Goal: Task Accomplishment & Management: Complete application form

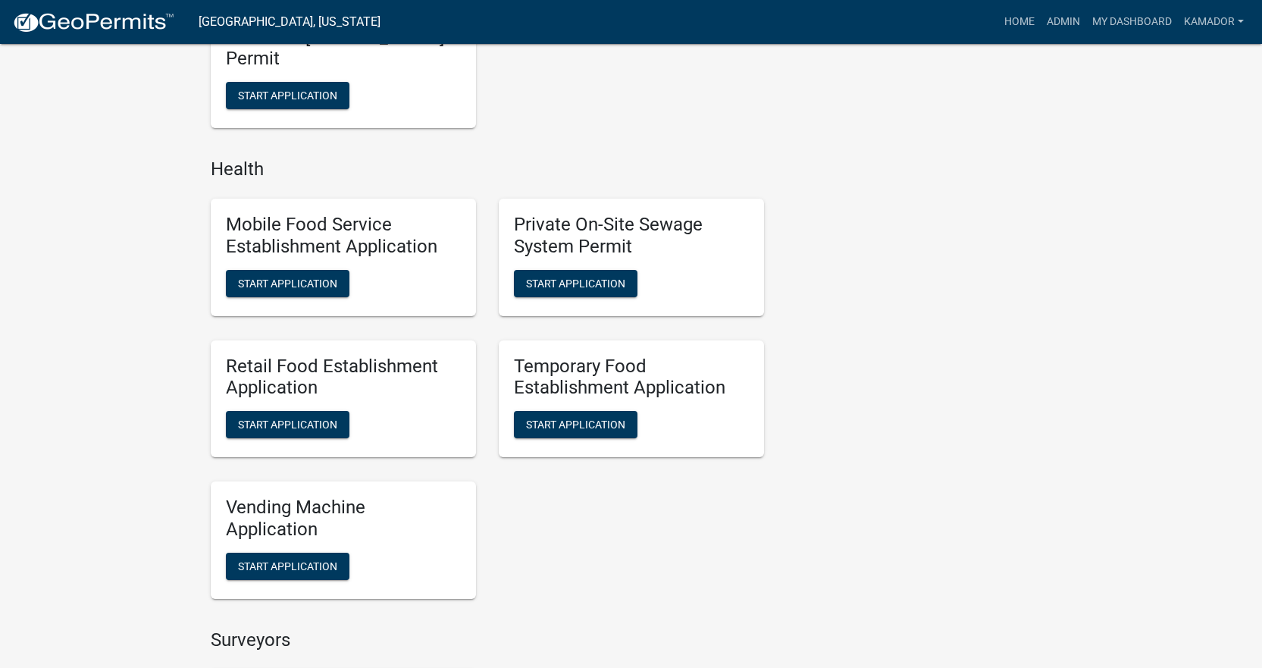
scroll to position [1137, 0]
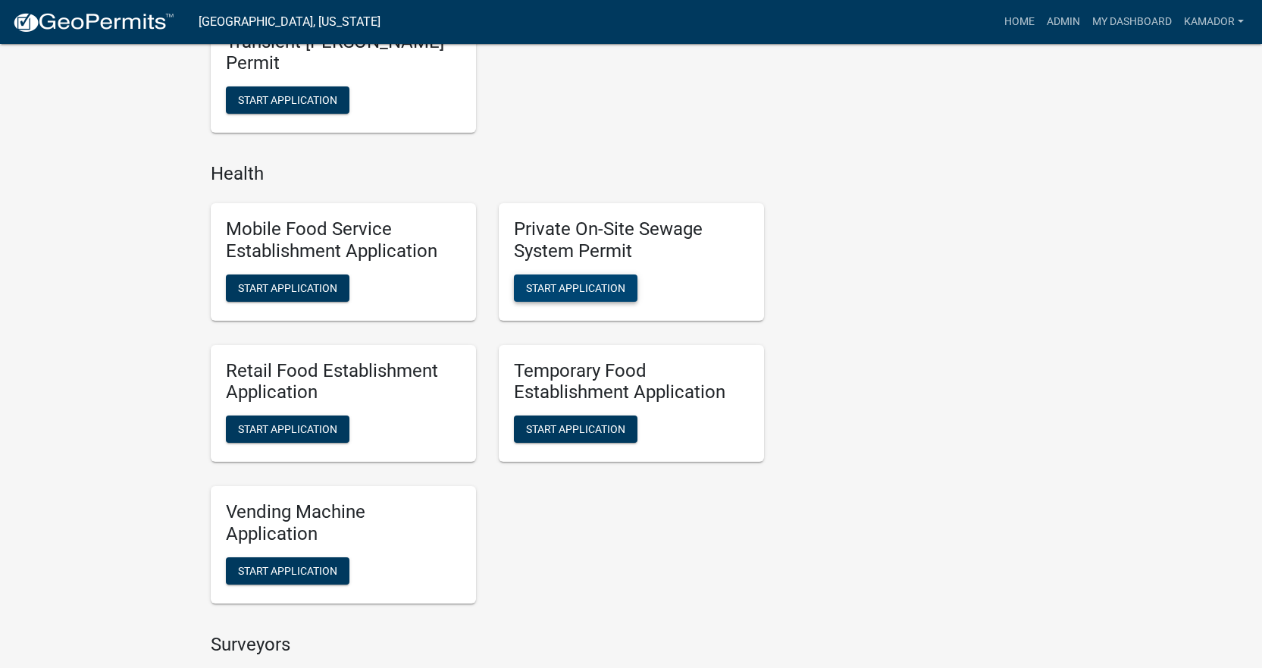
click at [598, 284] on span "Start Application" at bounding box center [575, 287] width 99 height 12
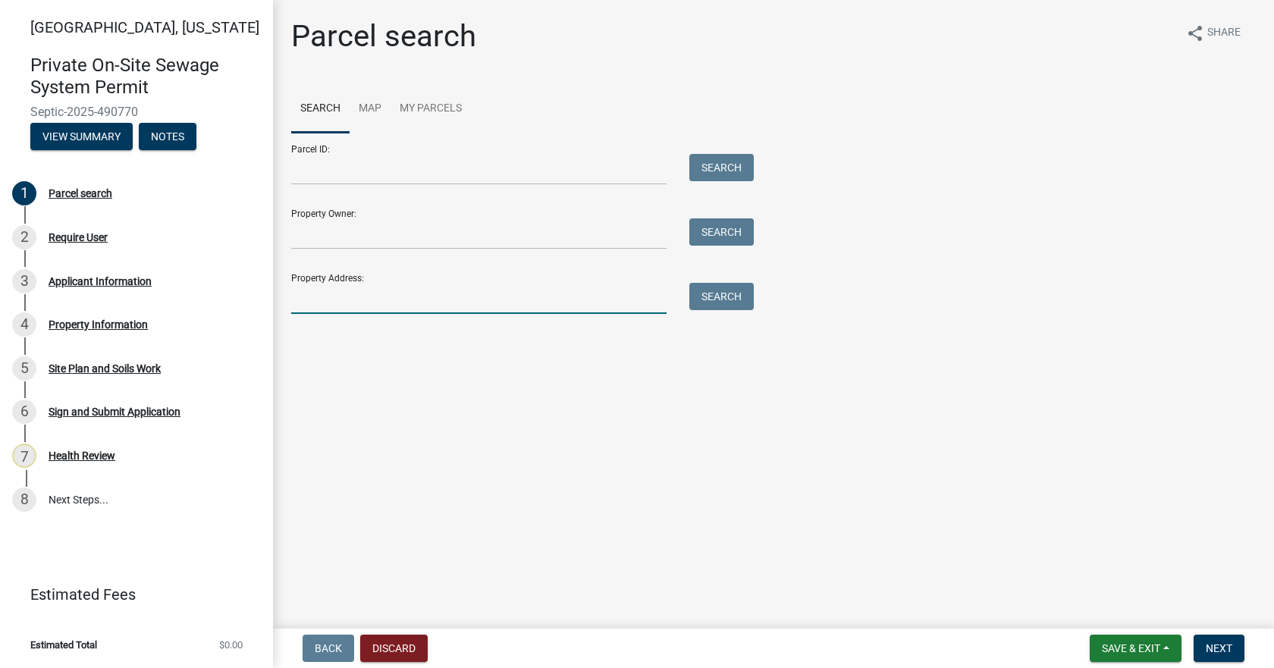
click at [509, 303] on input "Property Address:" at bounding box center [478, 298] width 375 height 31
type input "4420 [GEOGRAPHIC_DATA]"
click at [717, 293] on button "Search" at bounding box center [721, 296] width 64 height 27
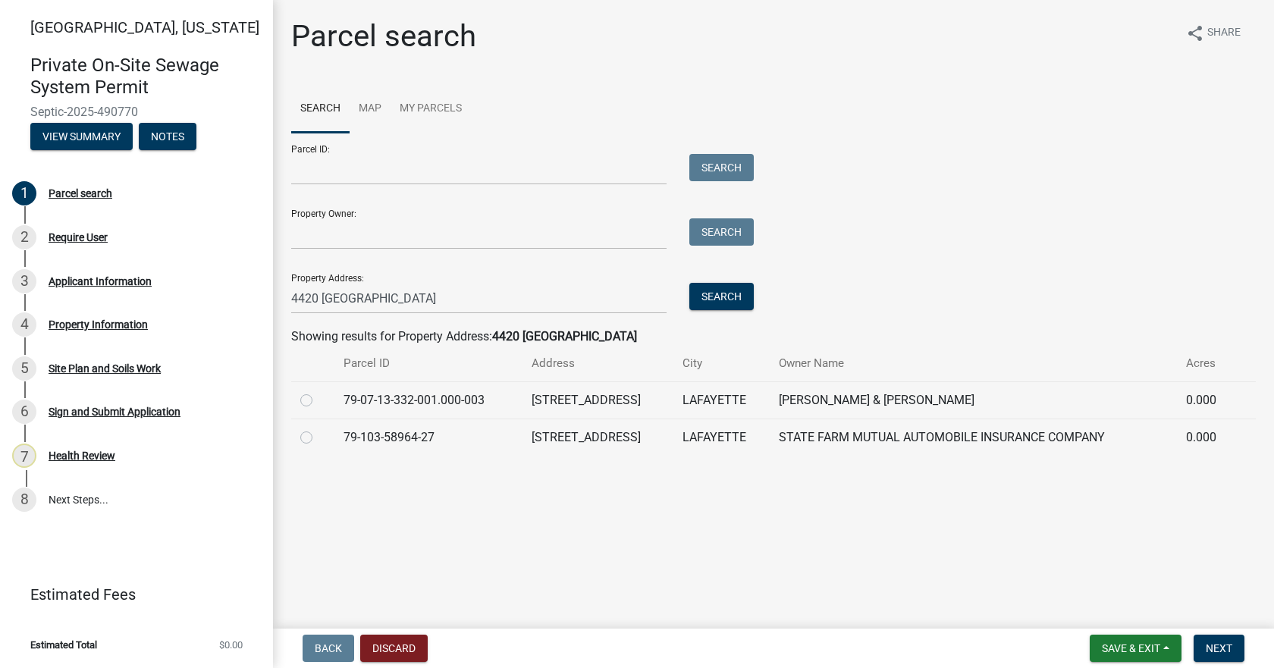
click at [318, 391] on label at bounding box center [318, 391] width 0 height 0
click at [318, 396] on input "radio" at bounding box center [323, 396] width 10 height 10
radio input "true"
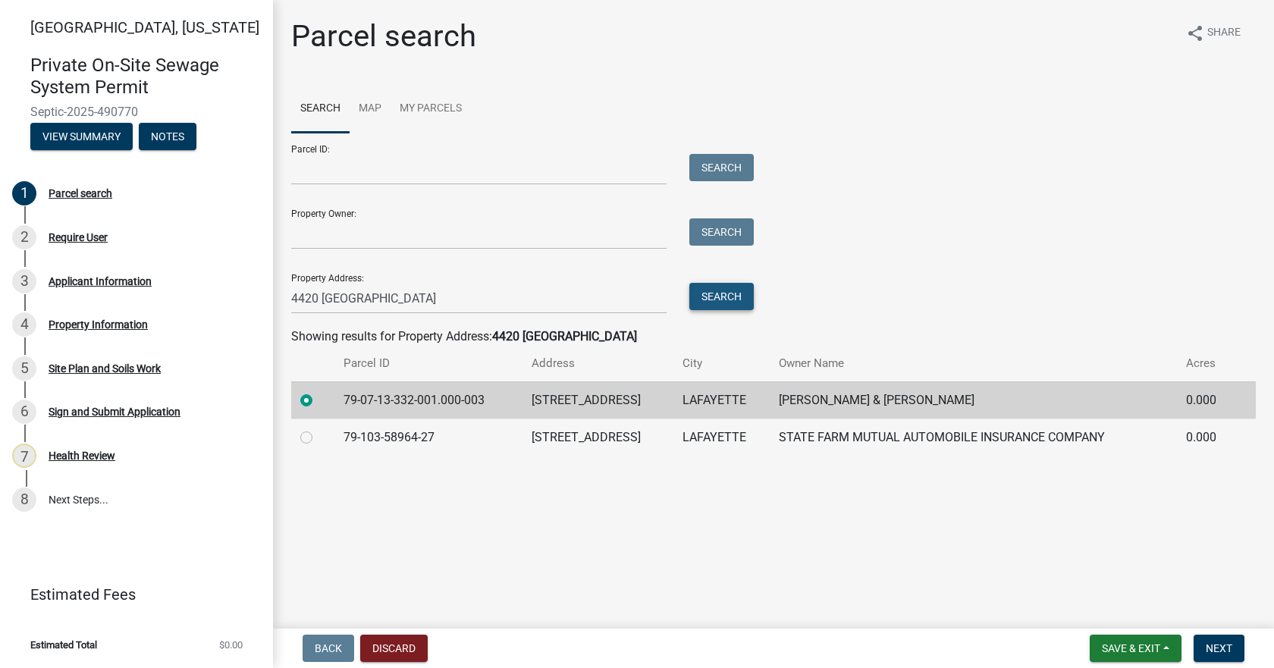
click at [713, 295] on button "Search" at bounding box center [721, 296] width 64 height 27
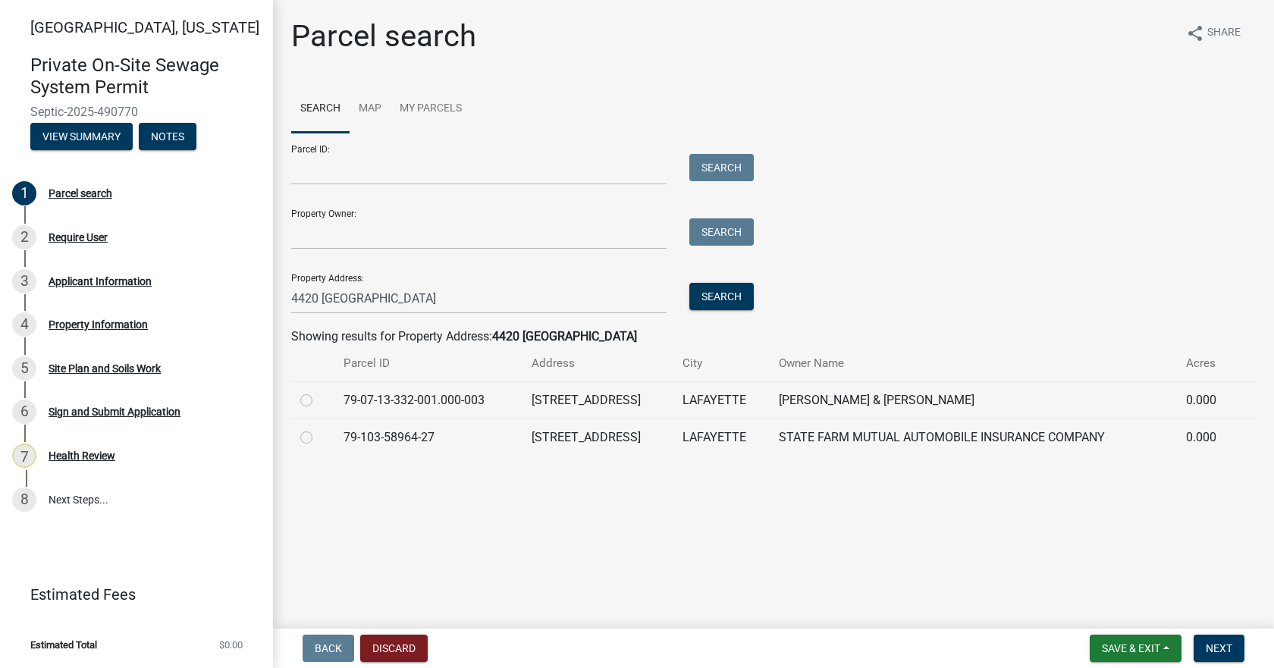
click at [318, 391] on label at bounding box center [318, 391] width 0 height 0
click at [318, 398] on input "radio" at bounding box center [323, 396] width 10 height 10
radio input "true"
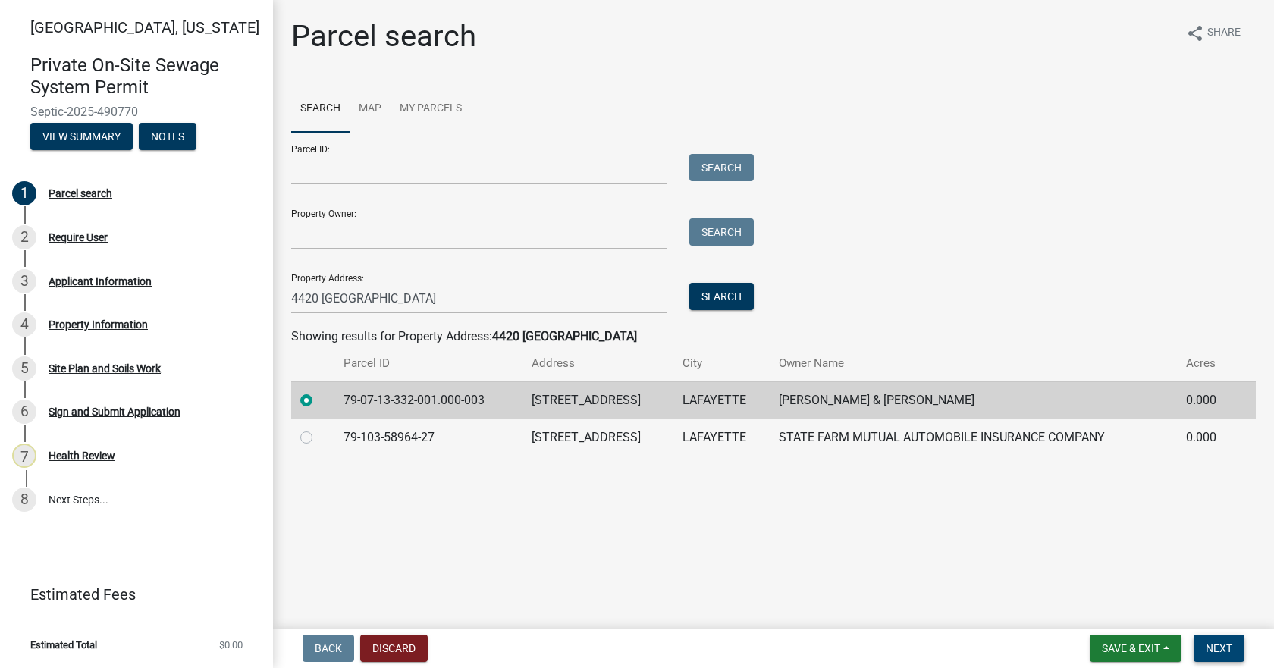
click at [1222, 646] on span "Next" at bounding box center [1219, 648] width 27 height 12
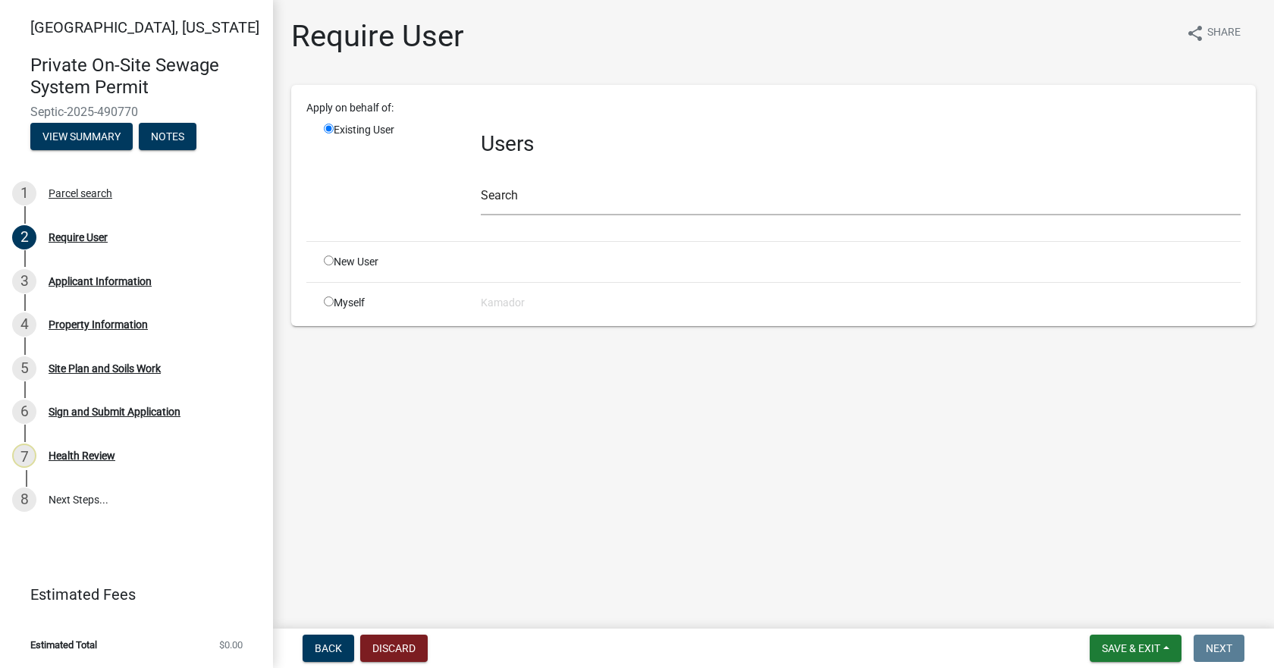
click at [325, 304] on input "radio" at bounding box center [329, 301] width 10 height 10
radio input "true"
radio input "false"
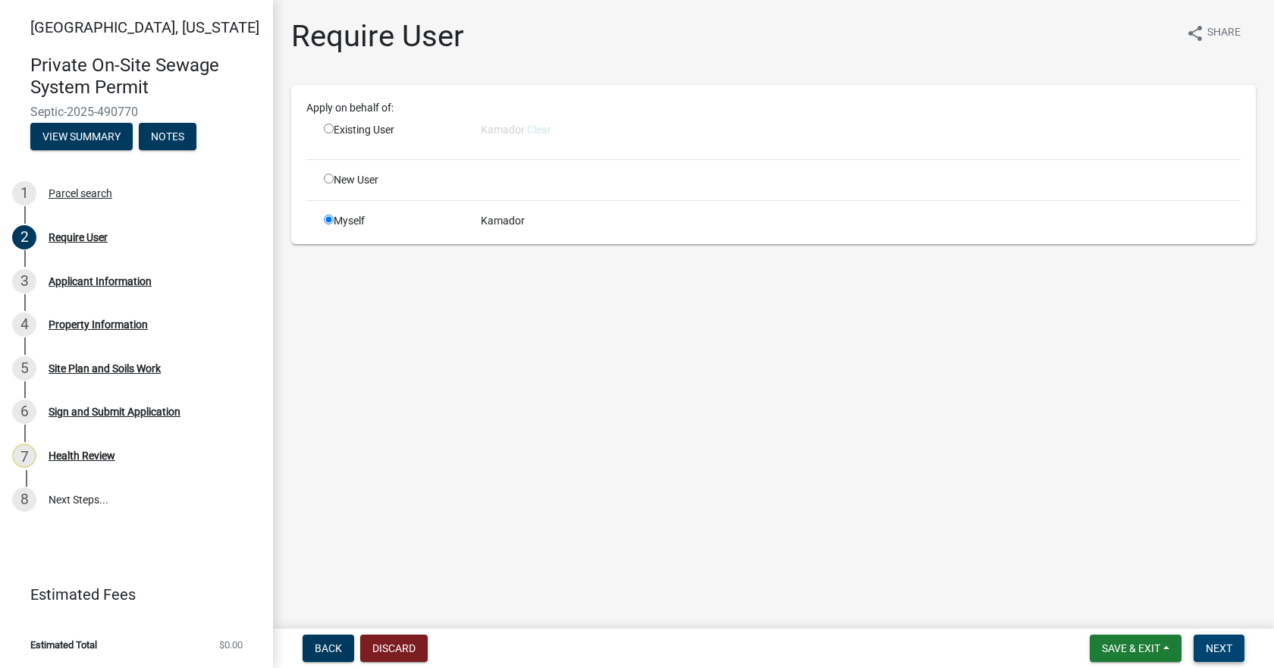
click at [1231, 647] on span "Next" at bounding box center [1219, 648] width 27 height 12
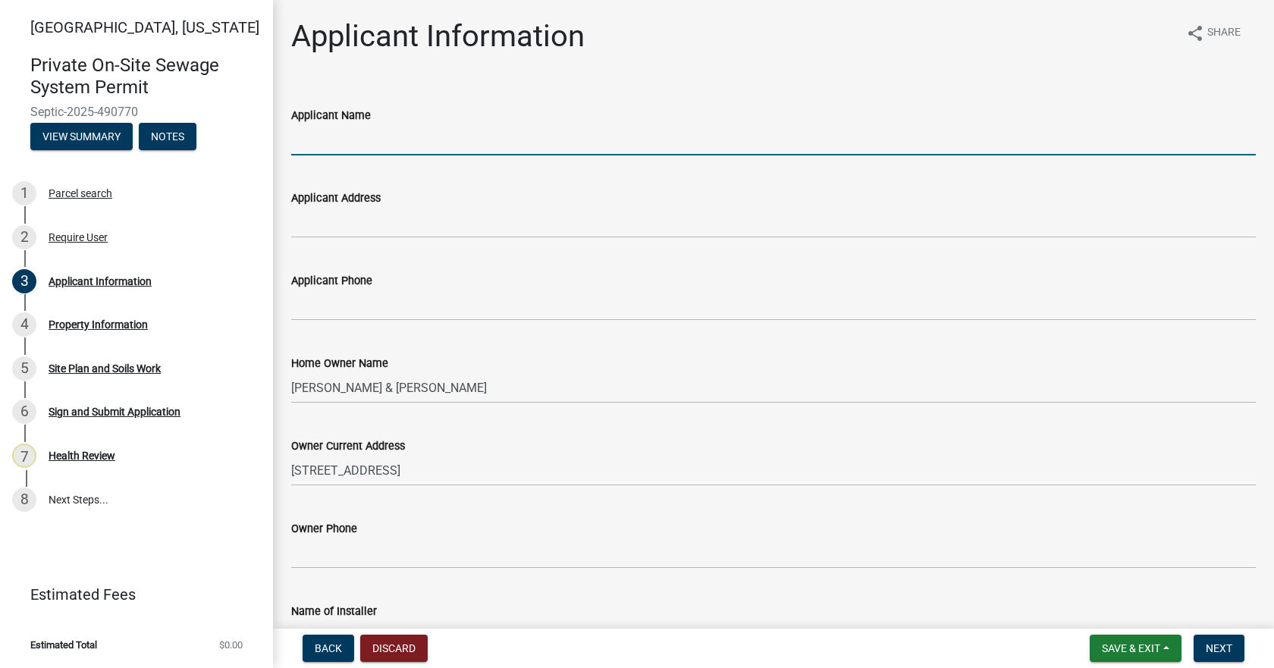
click at [392, 143] on input "Applicant Name" at bounding box center [773, 139] width 964 height 31
type input "Tri-Esco INC."
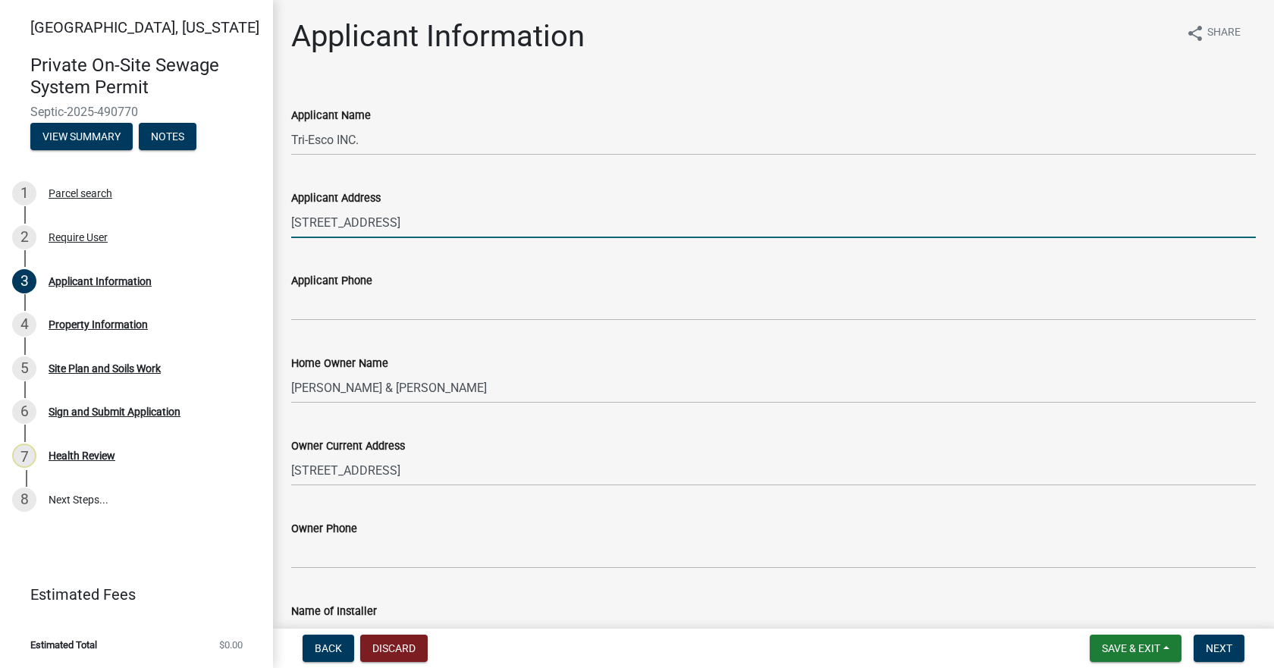
type input "[STREET_ADDRESS]"
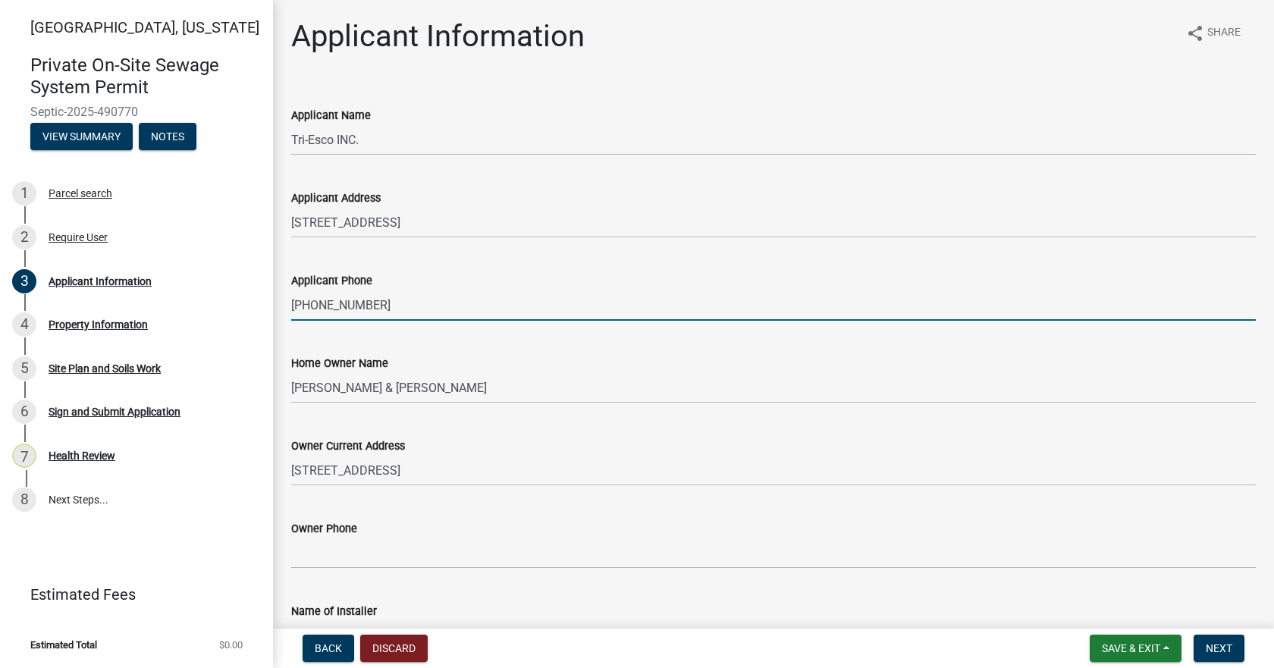
type input "[PHONE_NUMBER]"
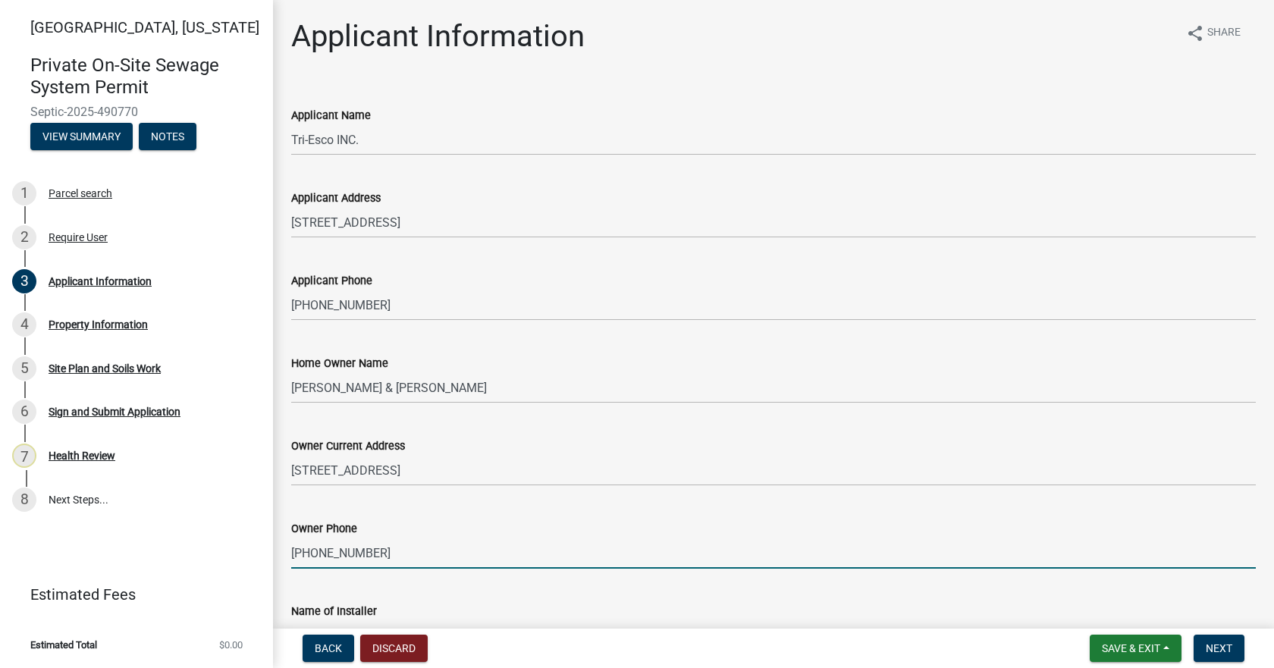
type input "[PHONE_NUMBER]"
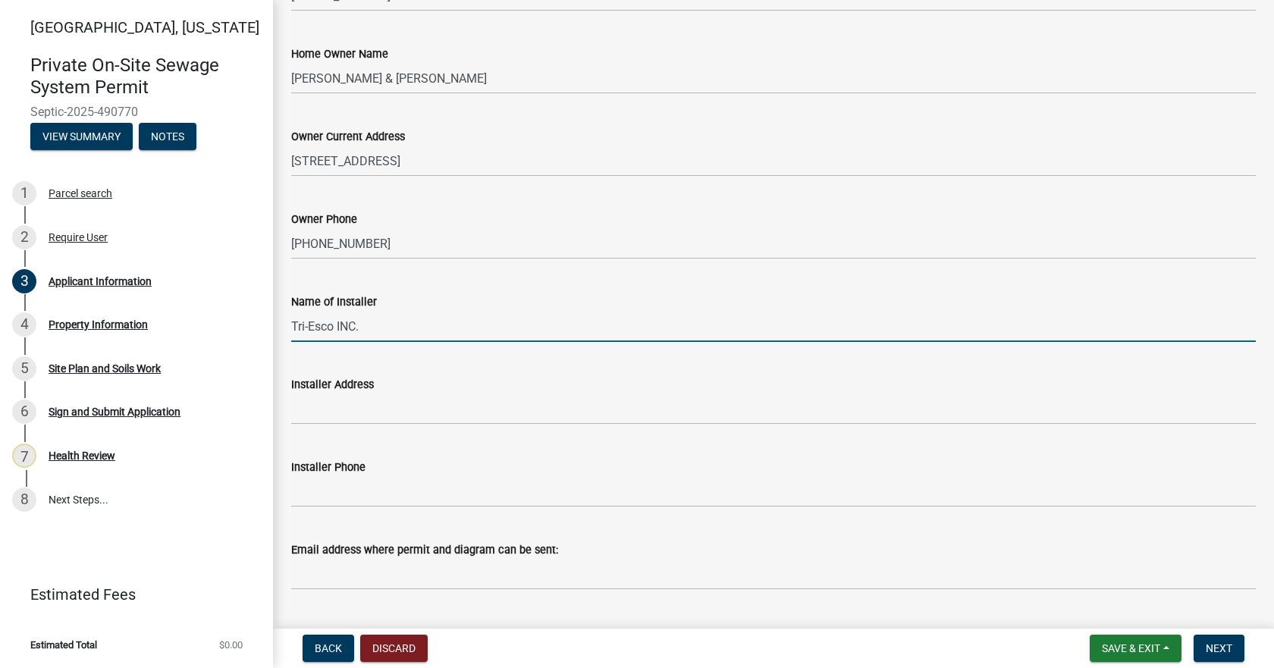
scroll to position [348, 0]
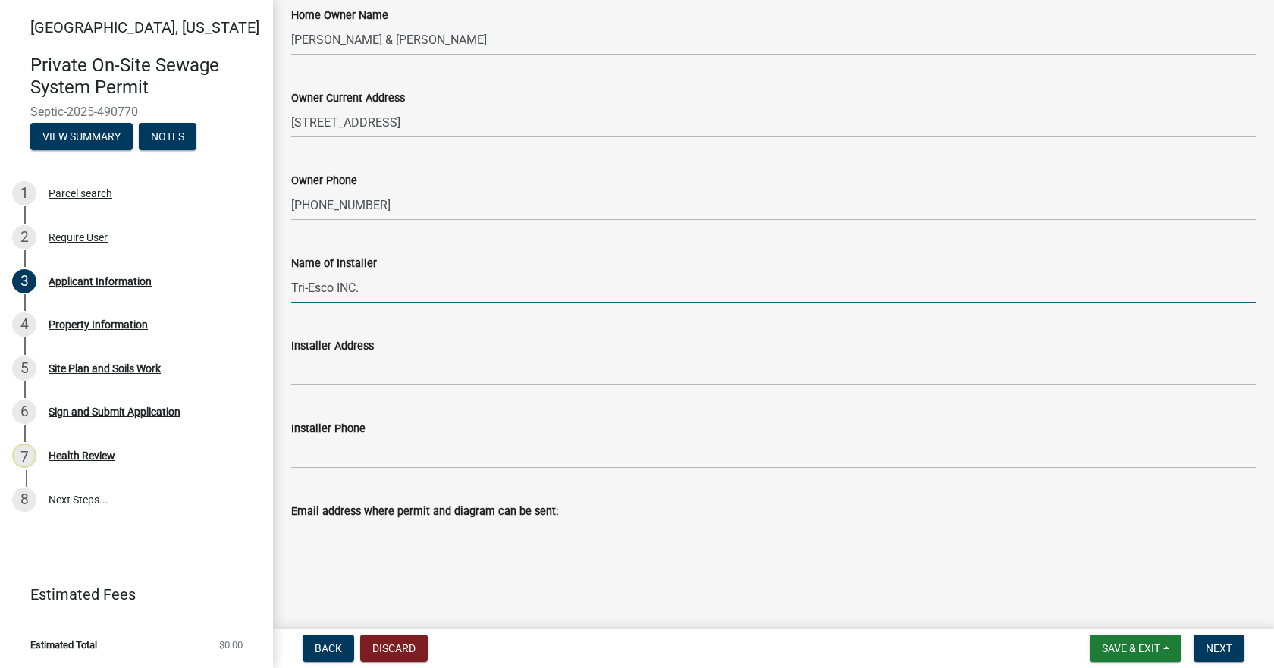
type input "Tri-Esco INC."
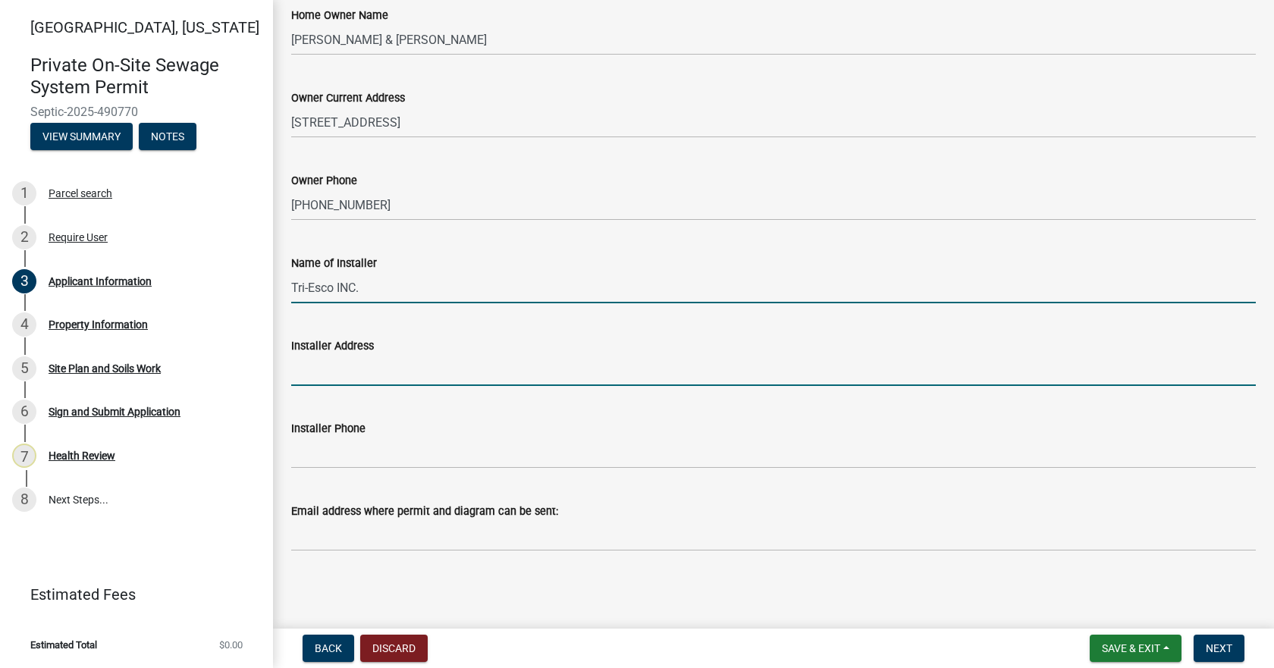
drag, startPoint x: 293, startPoint y: 366, endPoint x: 300, endPoint y: 370, distance: 8.5
click at [293, 366] on input "Installer Address" at bounding box center [773, 370] width 964 height 31
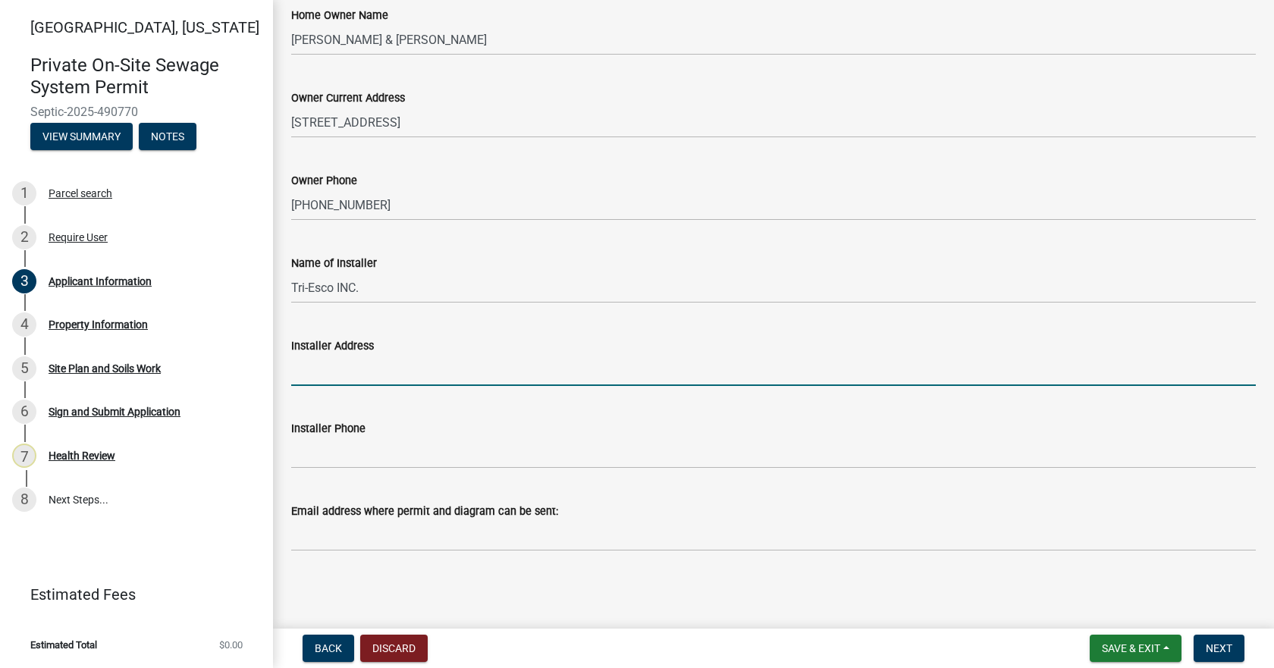
click at [325, 372] on input "Installer Address" at bounding box center [773, 370] width 964 height 31
type input "[STREET_ADDRESS]"
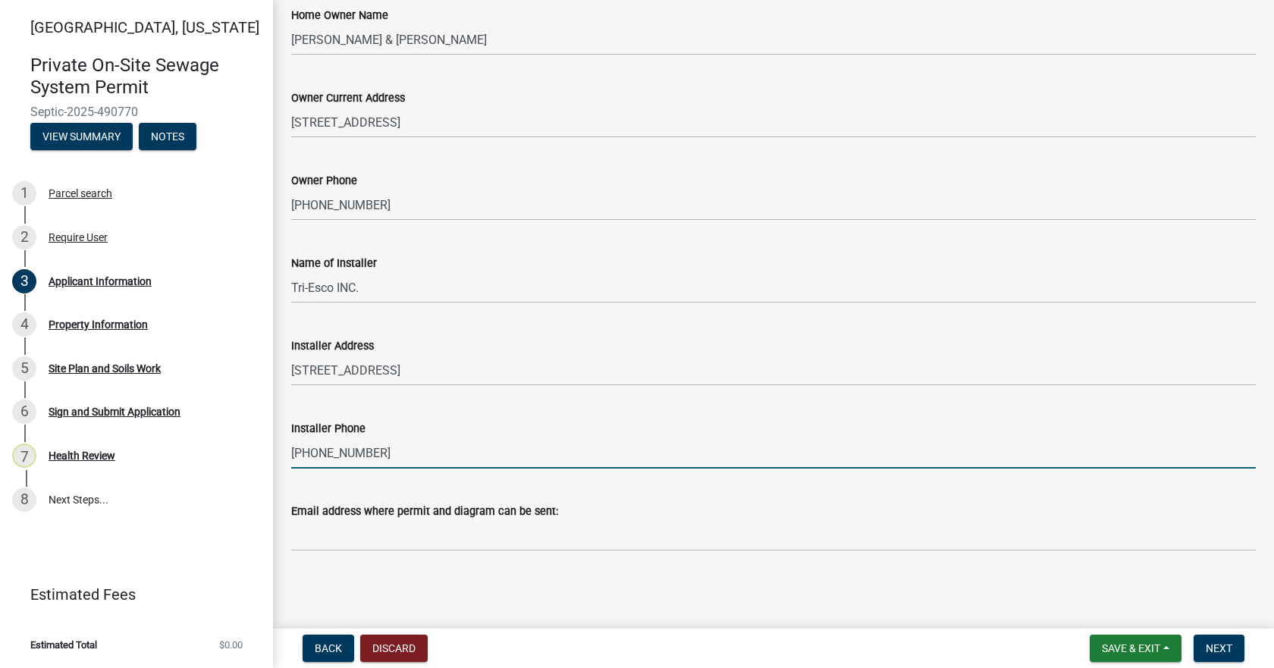
type input "[PHONE_NUMBER]"
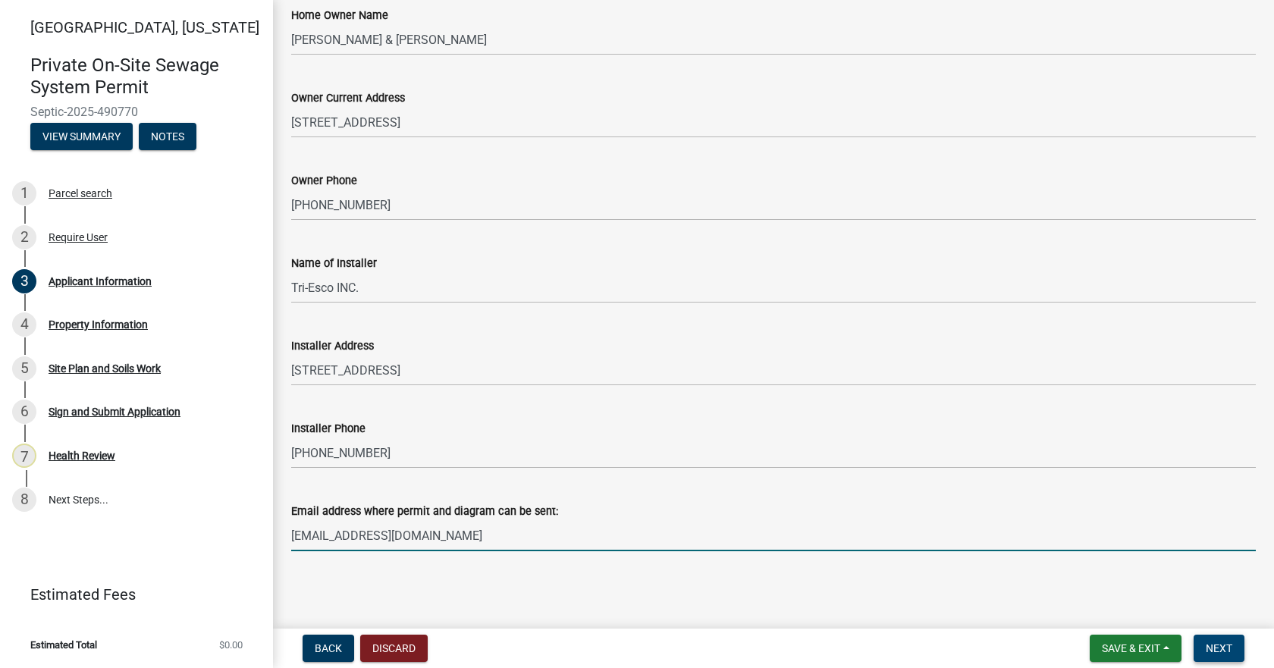
type input "[EMAIL_ADDRESS][DOMAIN_NAME]"
click at [1225, 647] on span "Next" at bounding box center [1219, 648] width 27 height 12
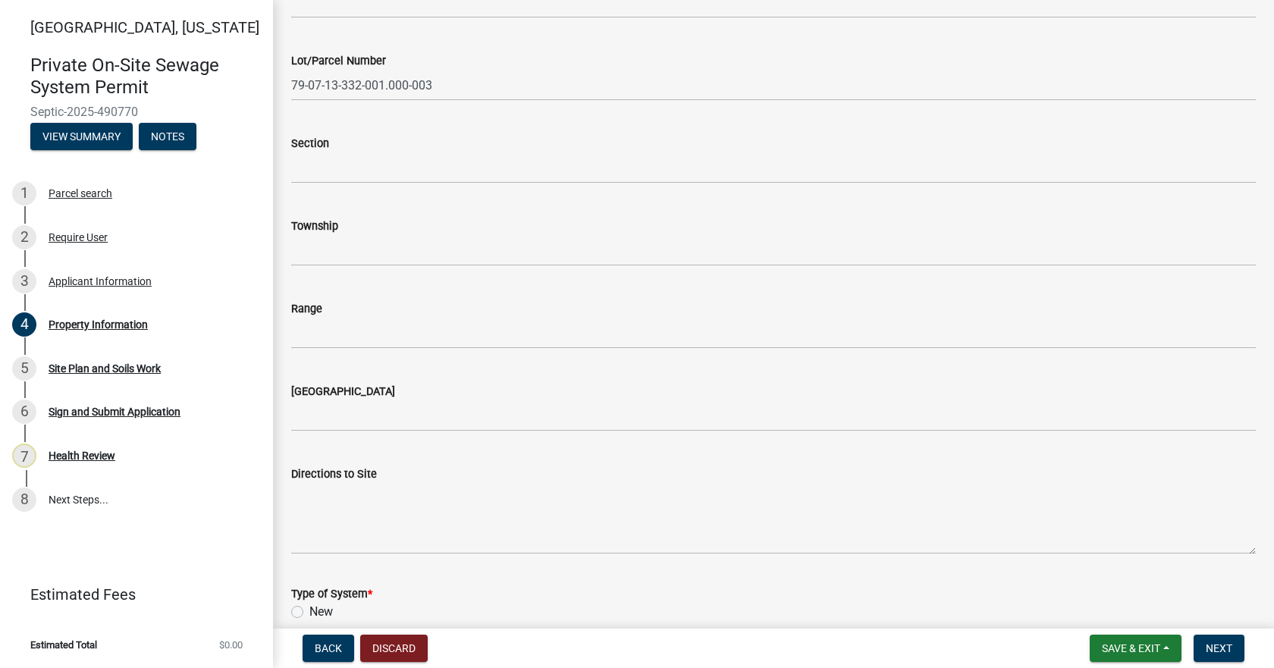
scroll to position [303, 0]
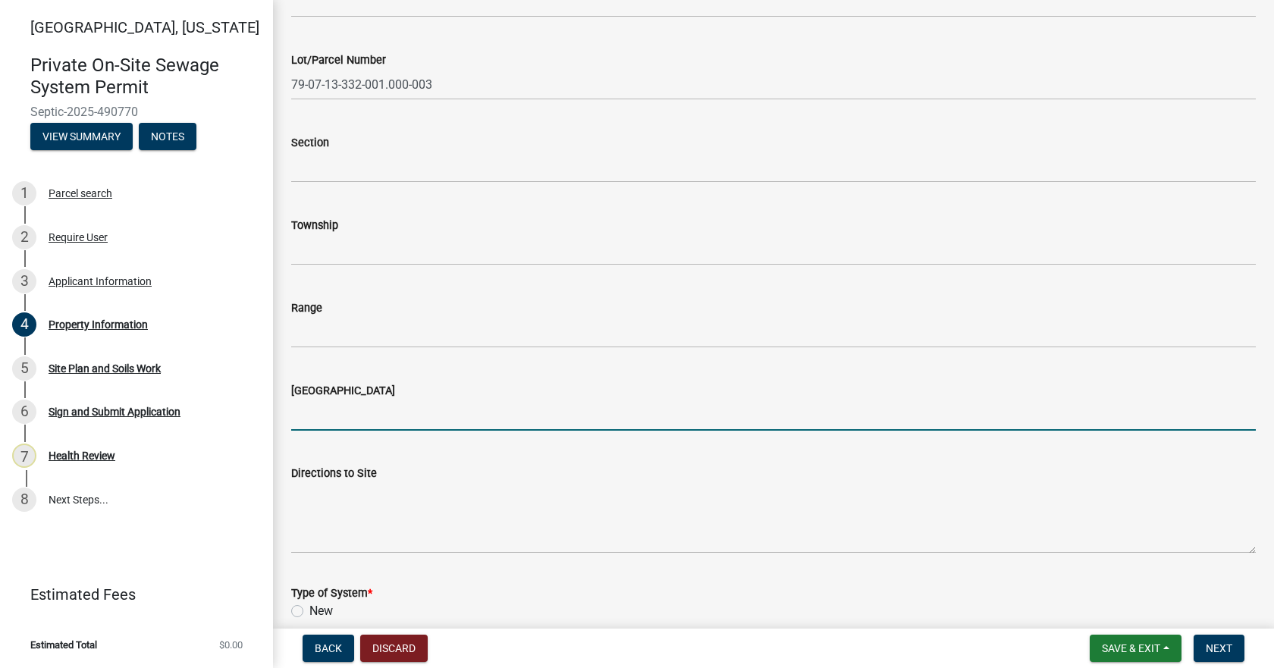
click at [389, 416] on input "[GEOGRAPHIC_DATA]" at bounding box center [773, 415] width 964 height 31
type input "[GEOGRAPHIC_DATA]"
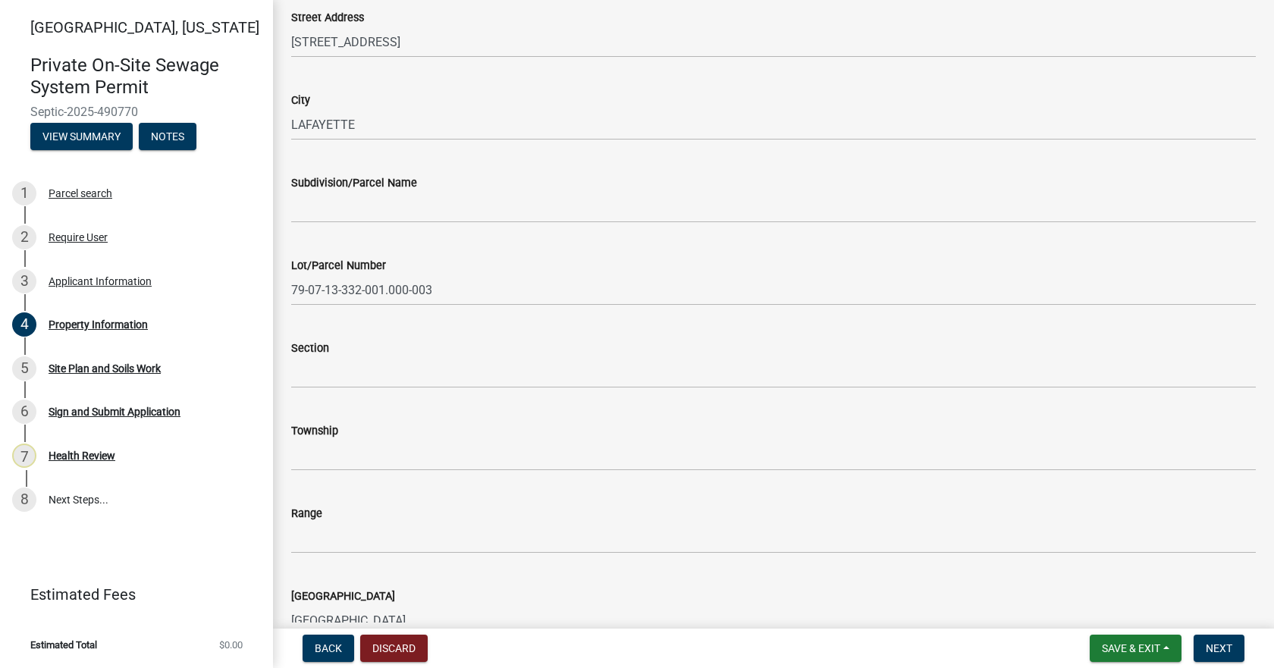
scroll to position [76, 0]
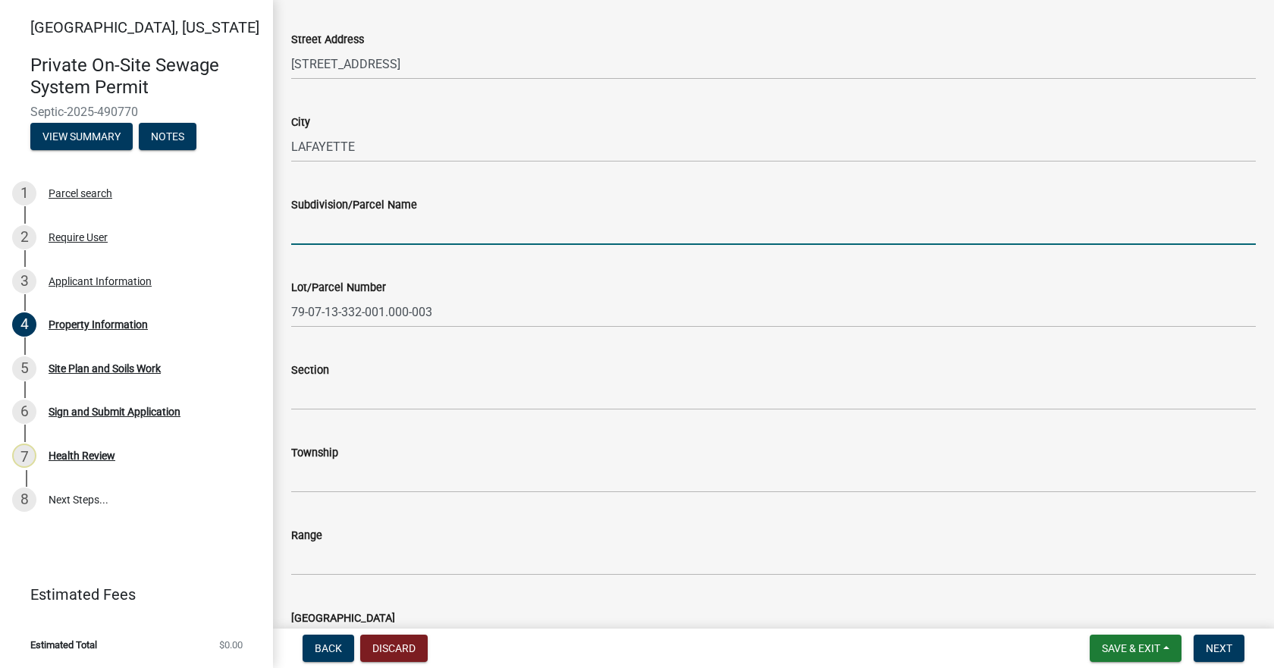
click at [347, 239] on input "Subdivision/Parcel Name" at bounding box center [773, 229] width 964 height 31
click at [347, 234] on input "Subdivision/Parcel Name" at bounding box center [773, 229] width 964 height 31
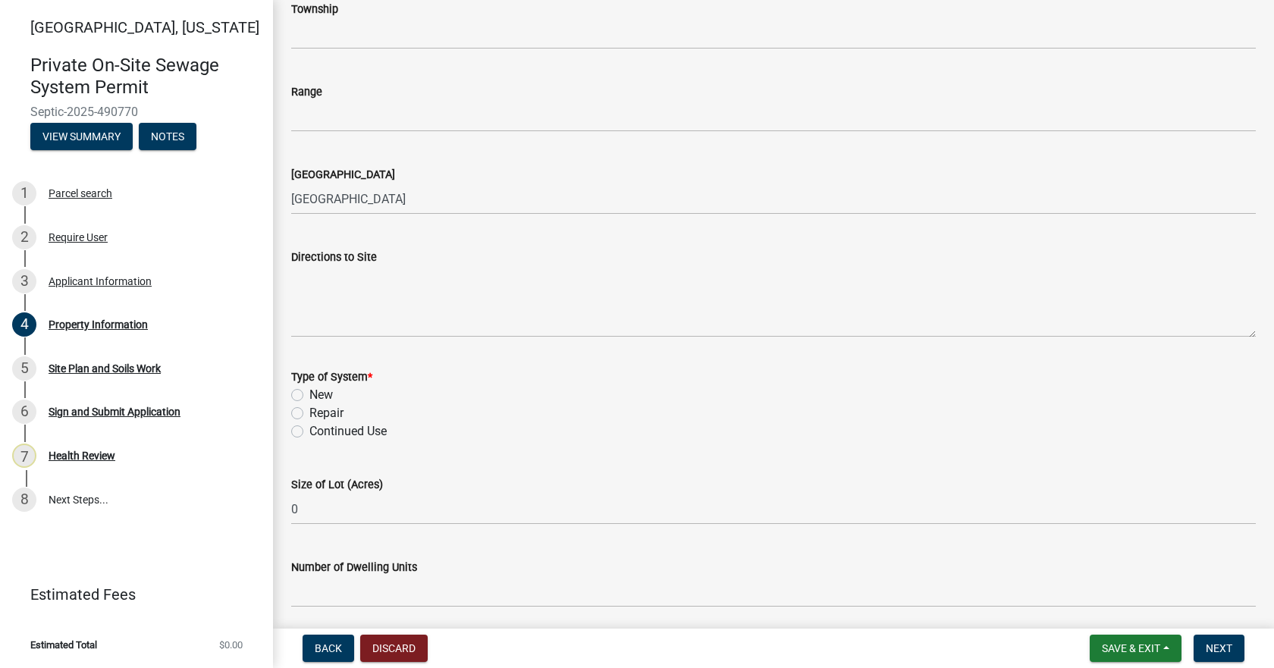
scroll to position [607, 0]
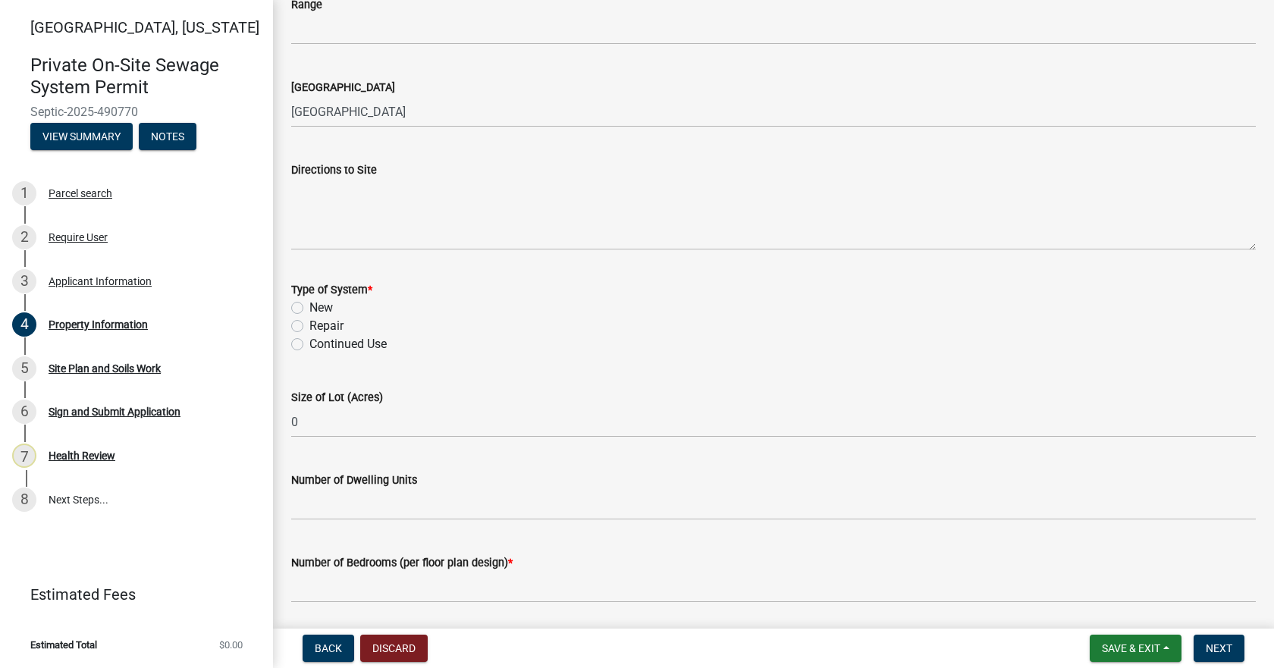
type input "[PERSON_NAME] lot 13"
click at [309, 325] on label "Repair" at bounding box center [326, 326] width 34 height 18
click at [309, 325] on input "Repair" at bounding box center [314, 322] width 10 height 10
radio input "true"
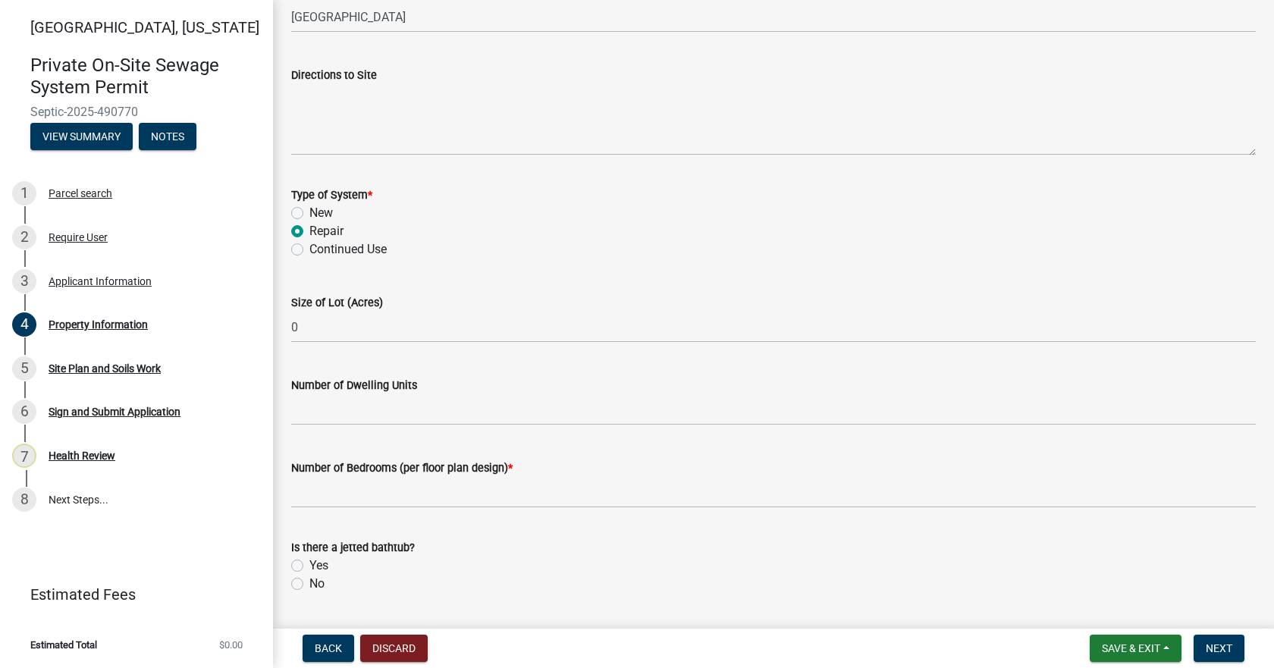
scroll to position [834, 0]
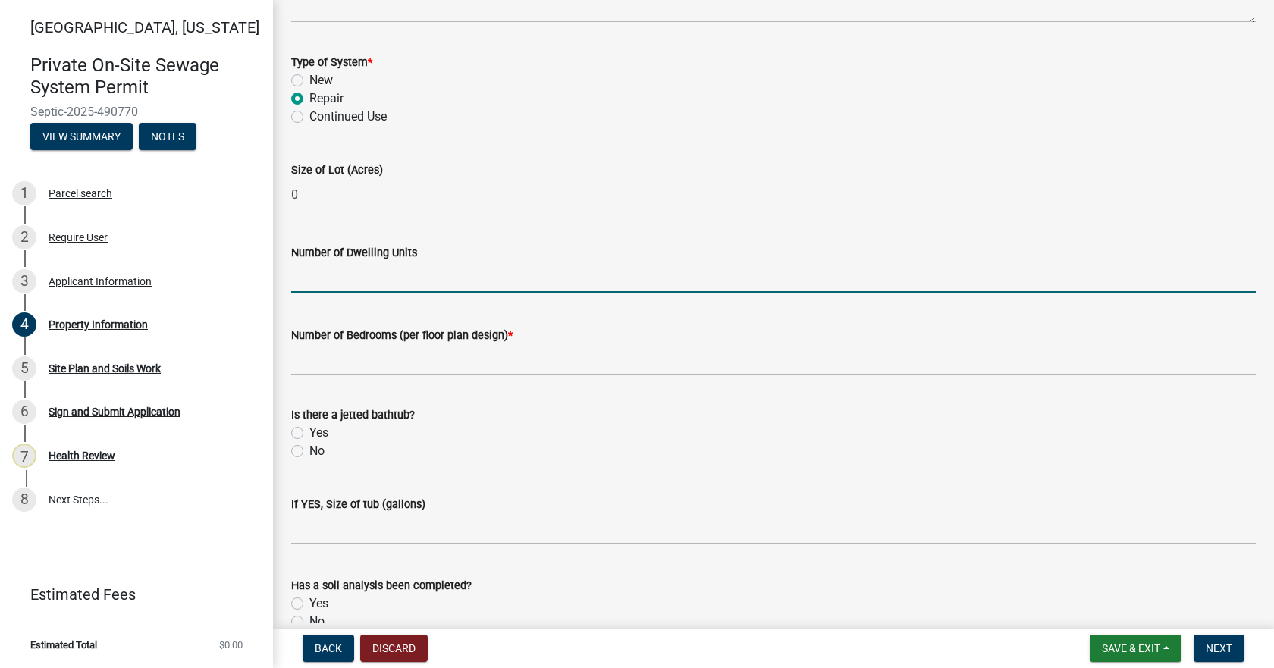
click at [363, 274] on input "Number of Dwelling Units" at bounding box center [773, 277] width 964 height 31
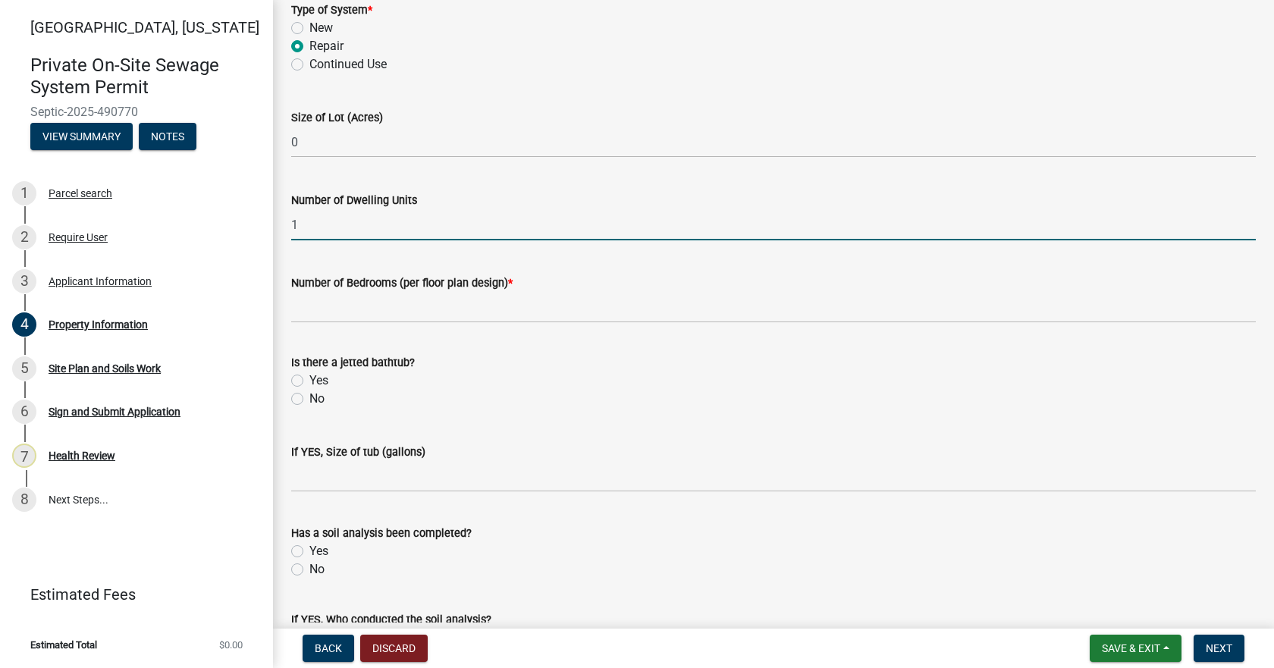
scroll to position [986, 0]
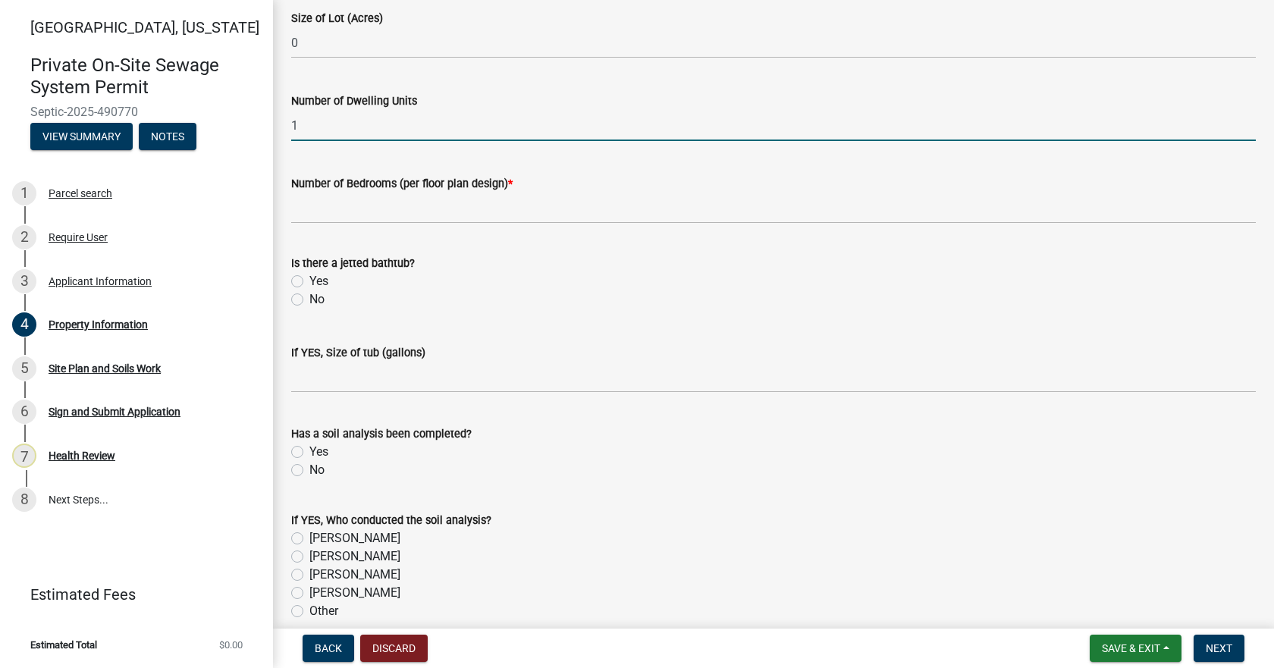
type input "1"
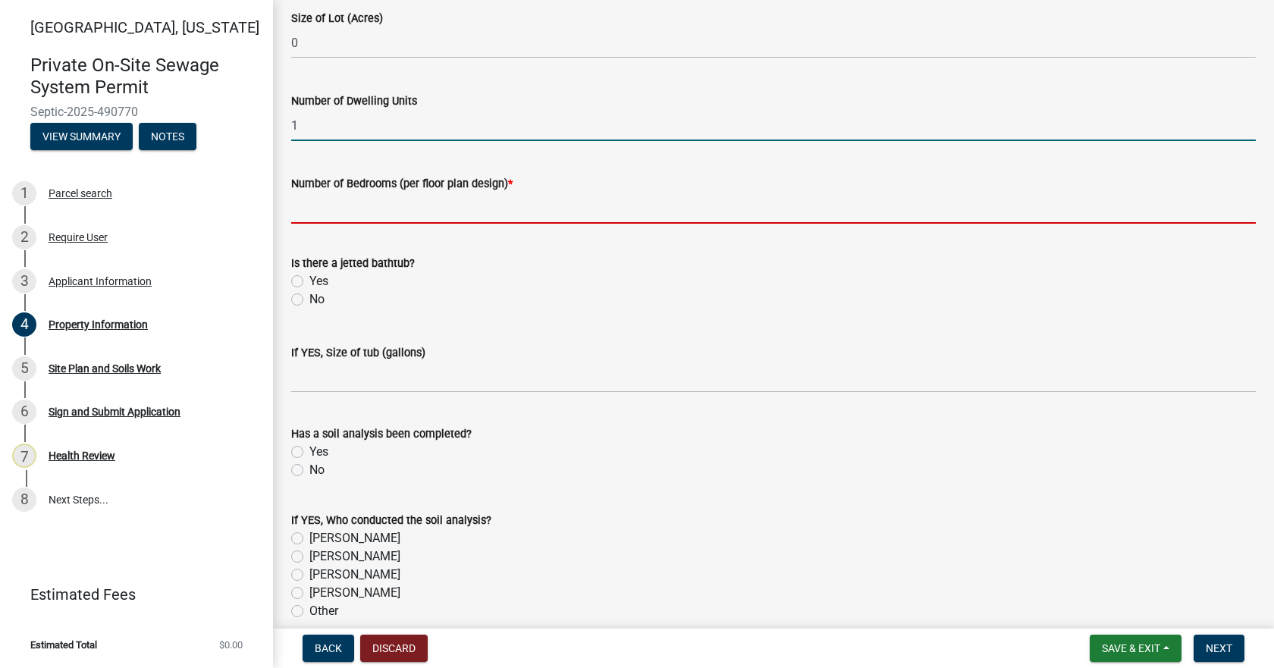
click at [366, 213] on input "Number of Bedrooms (per floor plan design) *" at bounding box center [773, 208] width 964 height 31
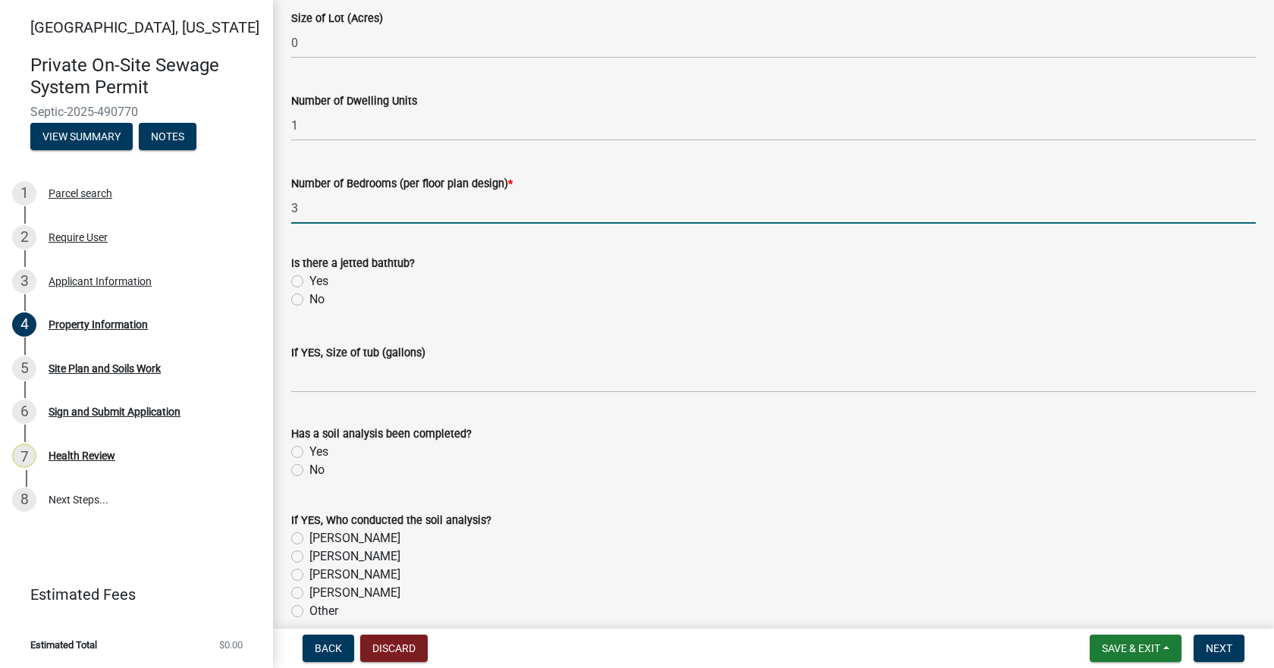
type input "3"
click at [309, 297] on label "No" at bounding box center [316, 299] width 15 height 18
click at [309, 297] on input "No" at bounding box center [314, 295] width 10 height 10
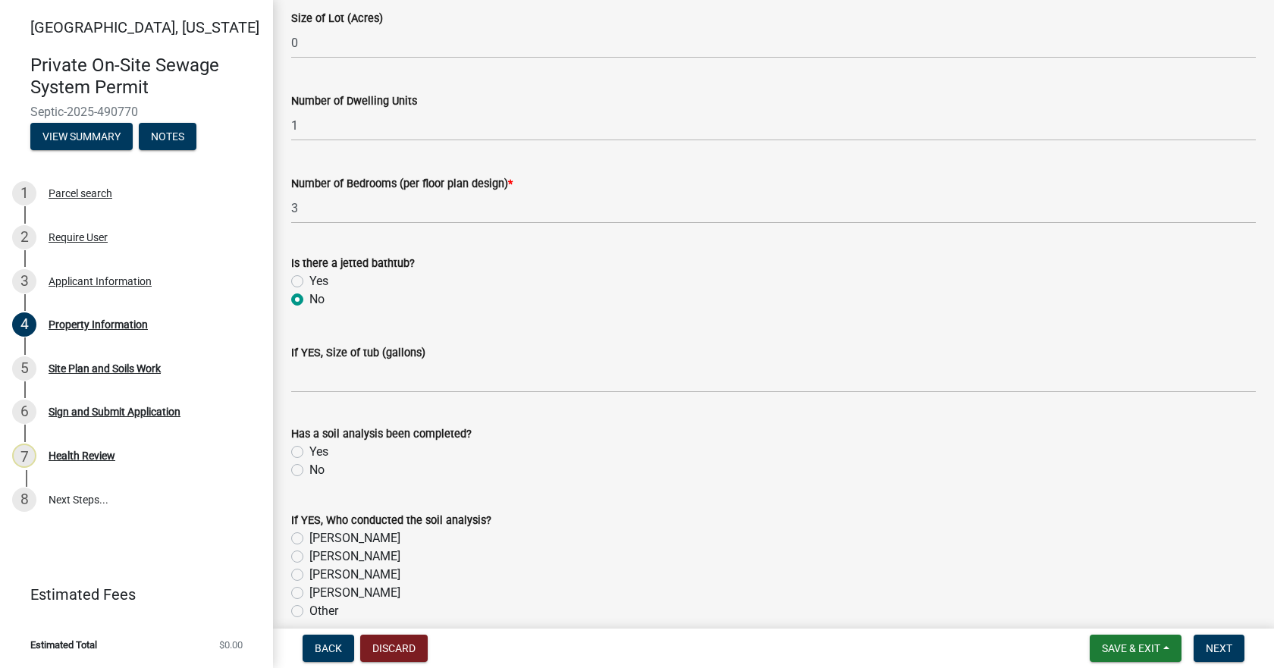
radio input "true"
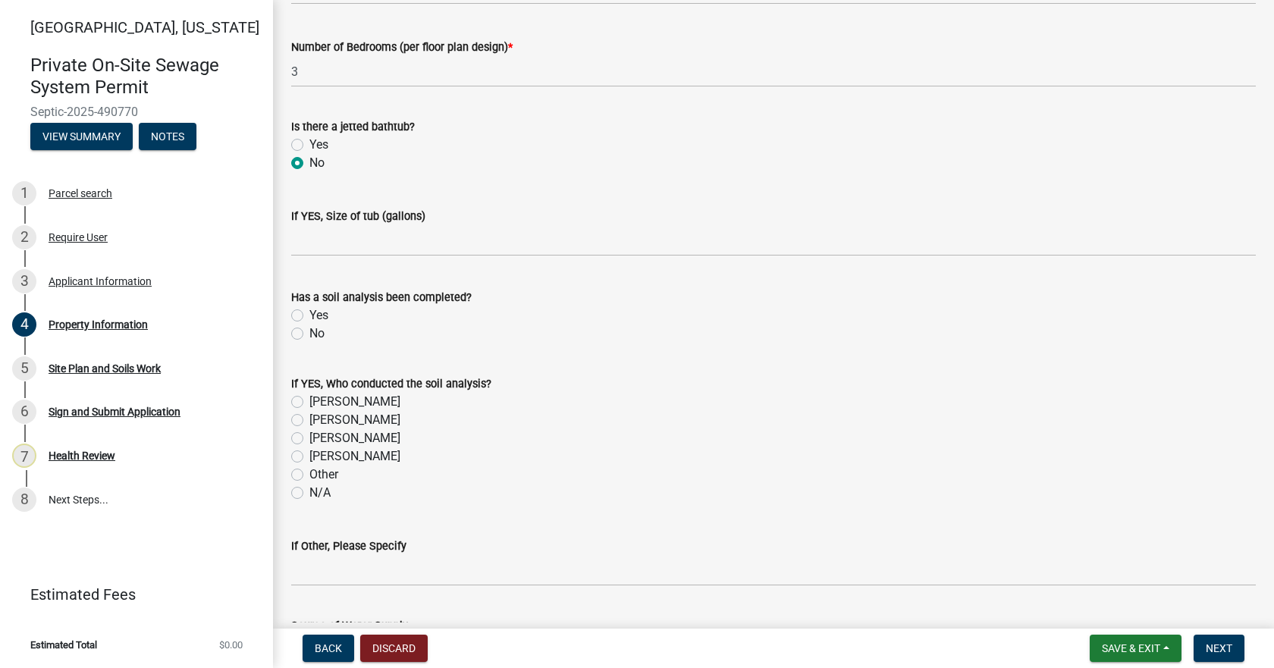
scroll to position [1137, 0]
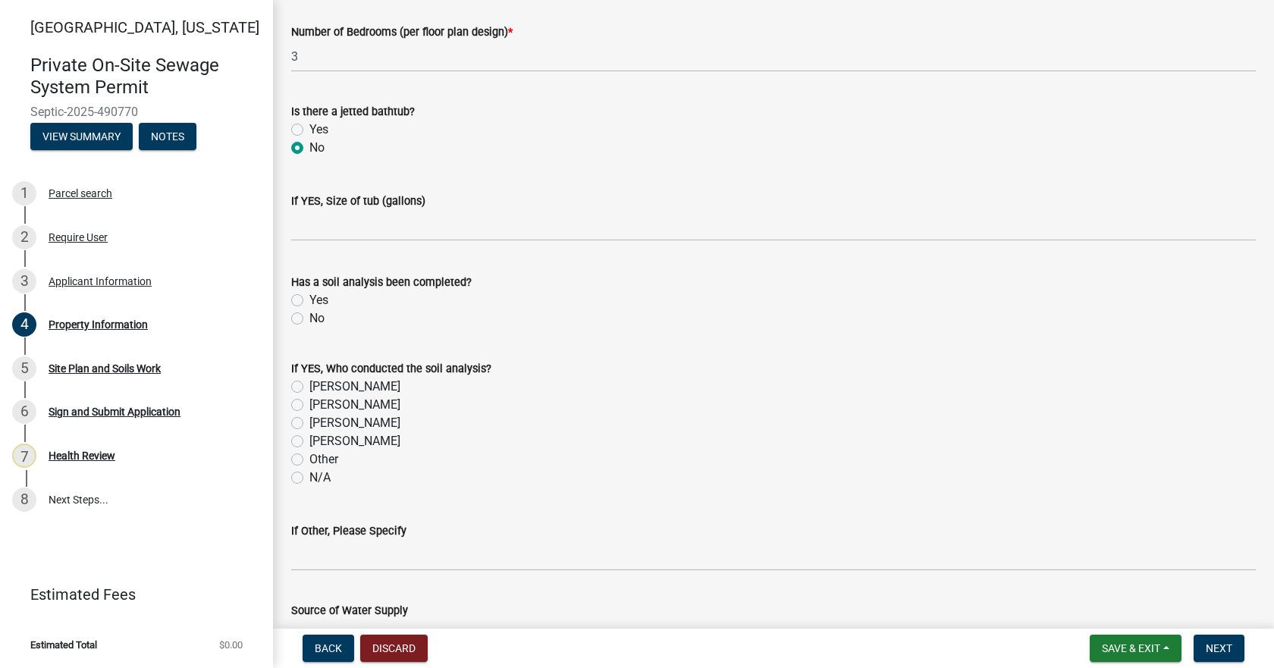
click at [309, 300] on label "Yes" at bounding box center [318, 300] width 19 height 18
click at [309, 300] on input "Yes" at bounding box center [314, 296] width 10 height 10
radio input "true"
click at [309, 420] on label "[PERSON_NAME]" at bounding box center [354, 423] width 91 height 18
click at [309, 420] on input "[PERSON_NAME]" at bounding box center [314, 419] width 10 height 10
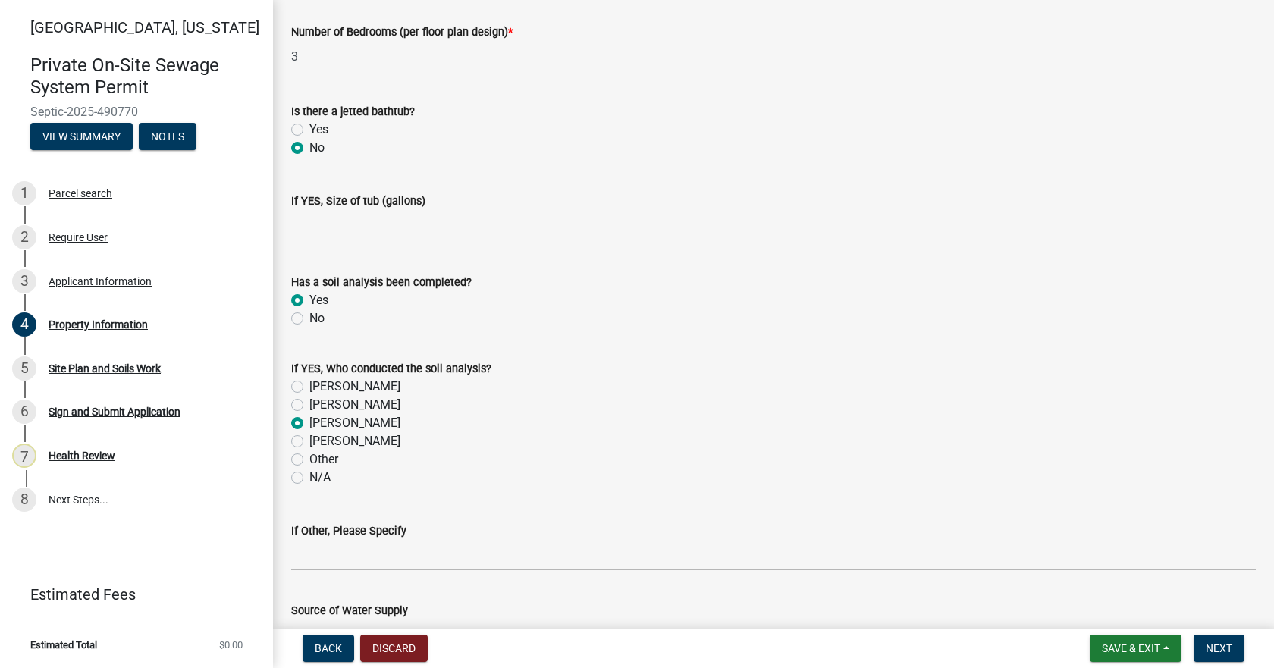
radio input "true"
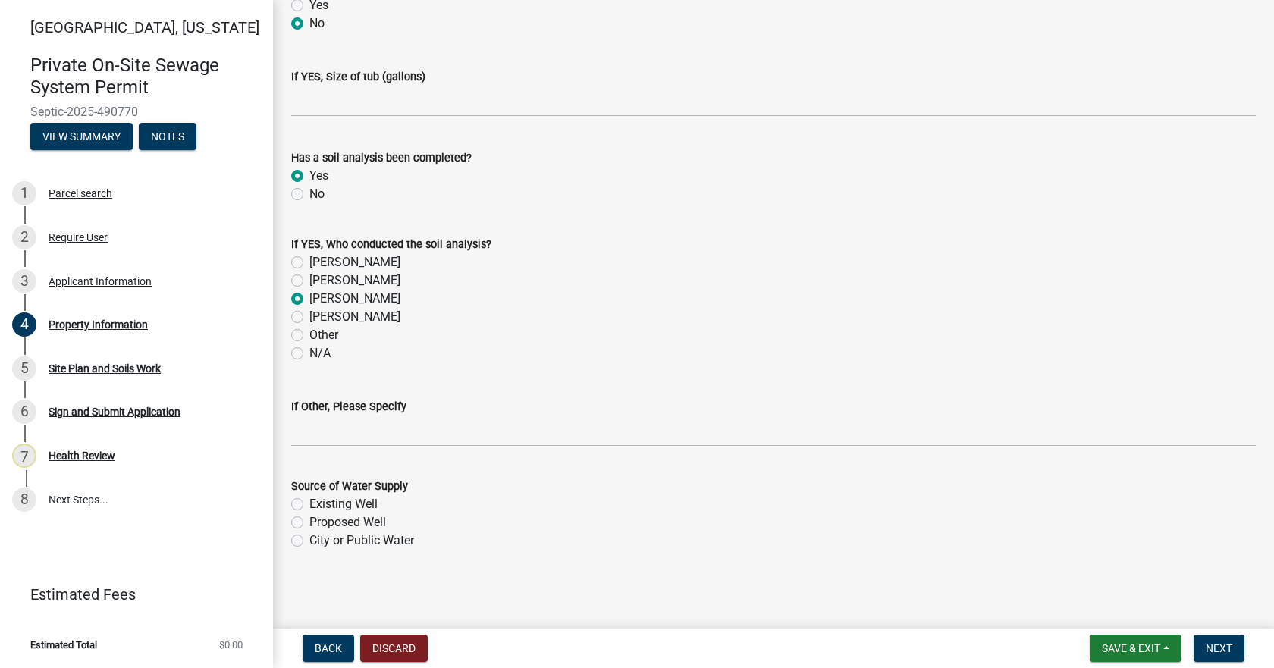
click at [309, 545] on label "City or Public Water" at bounding box center [361, 541] width 105 height 18
click at [309, 541] on input "City or Public Water" at bounding box center [314, 537] width 10 height 10
radio input "true"
click at [1200, 654] on button "Next" at bounding box center [1218, 648] width 51 height 27
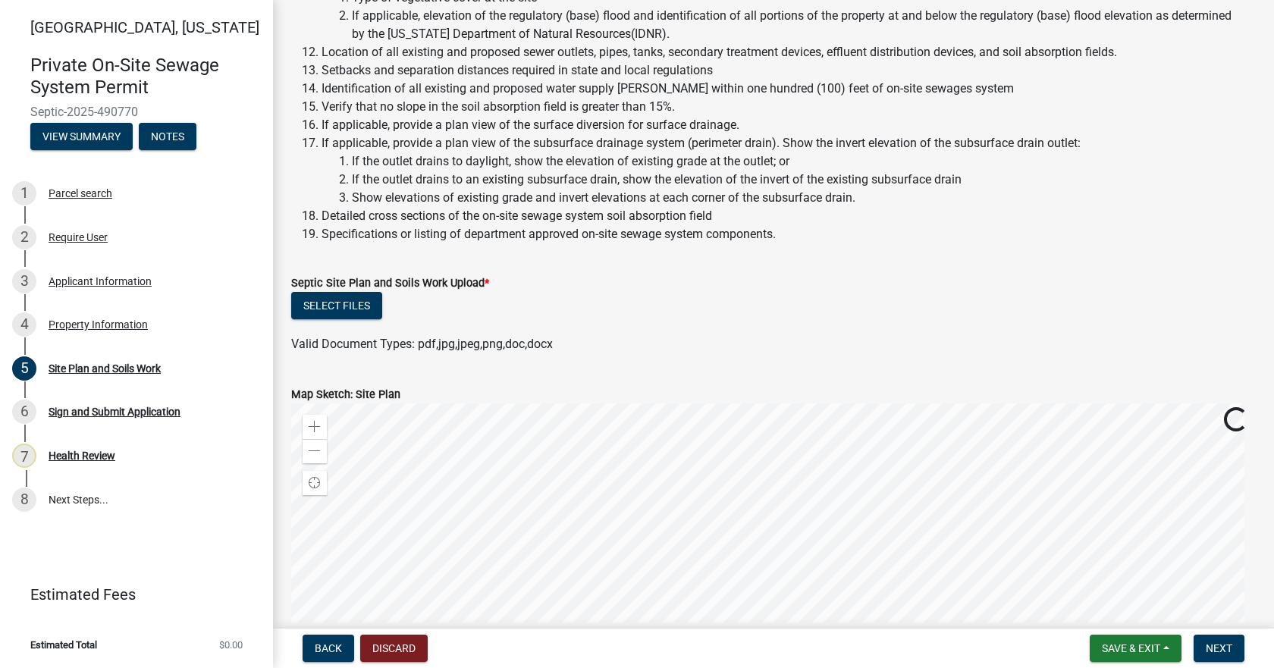
scroll to position [531, 0]
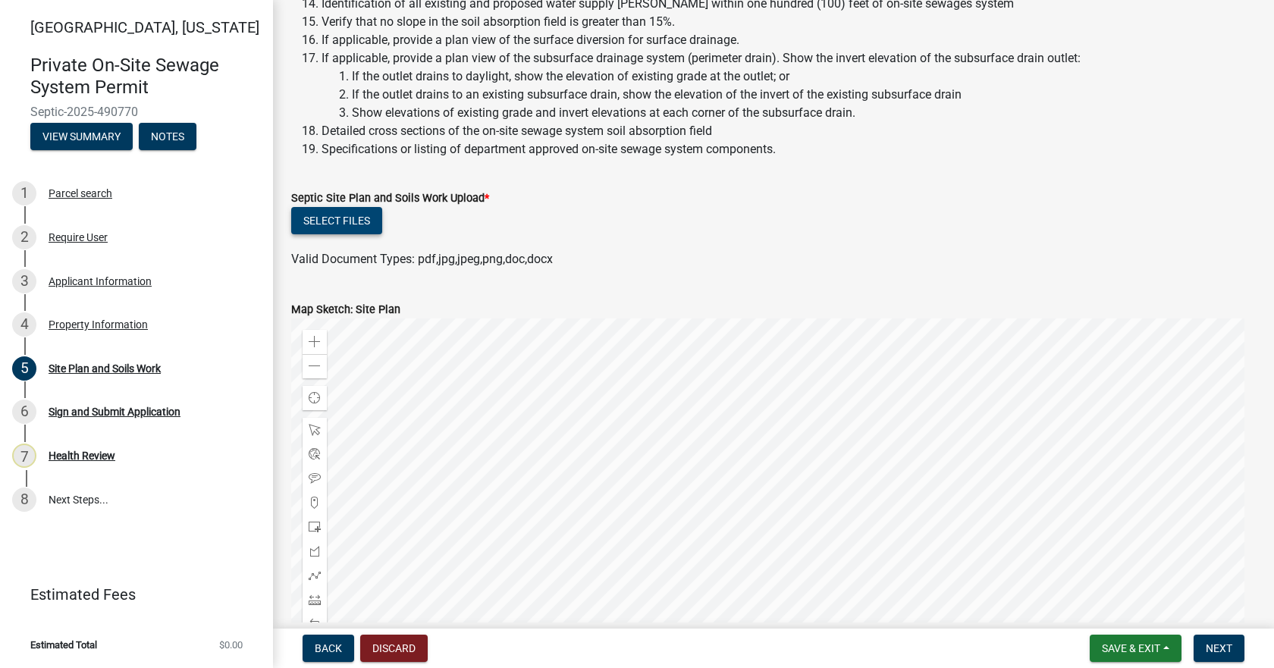
click at [361, 225] on button "Select files" at bounding box center [336, 220] width 91 height 27
click at [353, 220] on button "Select files" at bounding box center [336, 220] width 91 height 27
click at [328, 228] on button "Select files" at bounding box center [336, 220] width 91 height 27
click at [886, 373] on div at bounding box center [773, 507] width 964 height 379
click at [340, 222] on button "Select files" at bounding box center [336, 220] width 91 height 27
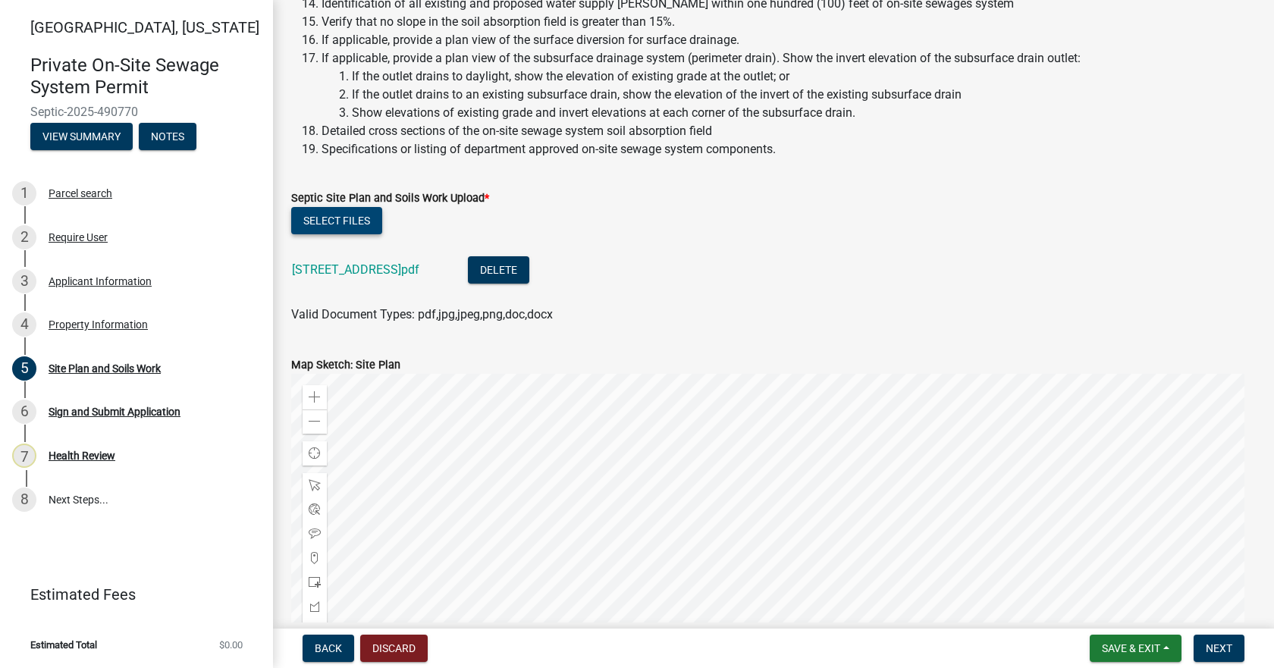
click at [330, 217] on button "Select files" at bounding box center [336, 220] width 91 height 27
click at [350, 205] on div "Septic Site Plan and Soils Work Upload *" at bounding box center [773, 198] width 964 height 18
click at [347, 219] on button "Select files" at bounding box center [336, 220] width 91 height 27
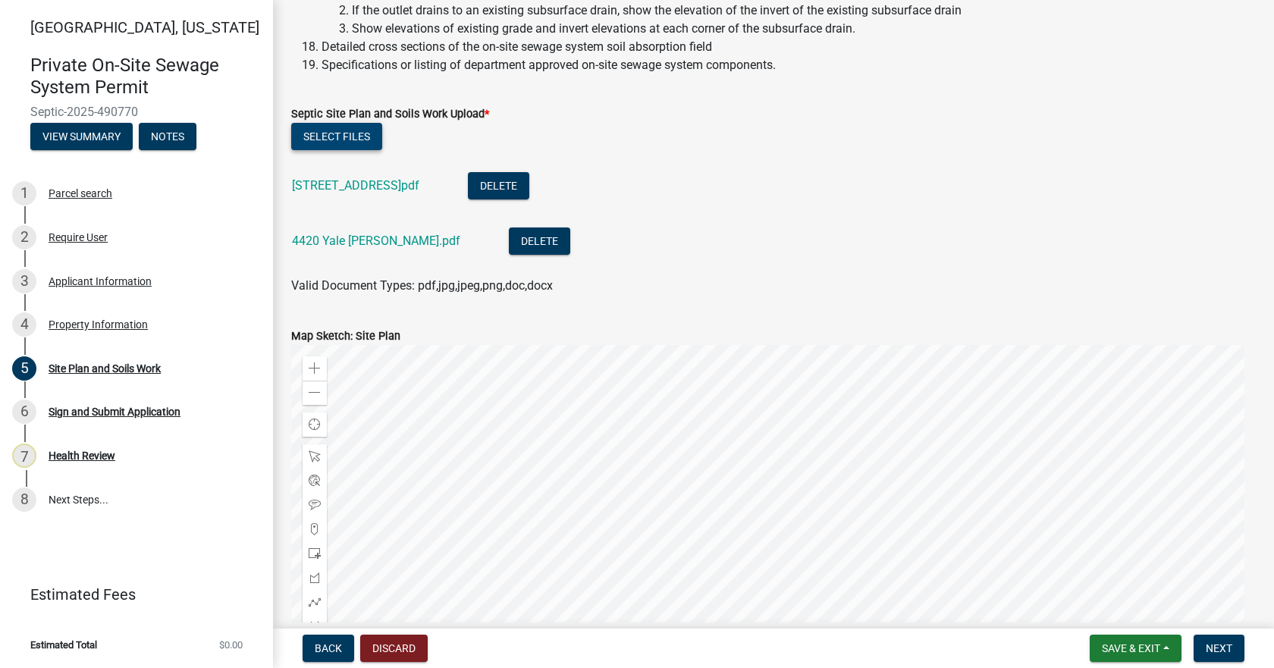
scroll to position [789, 0]
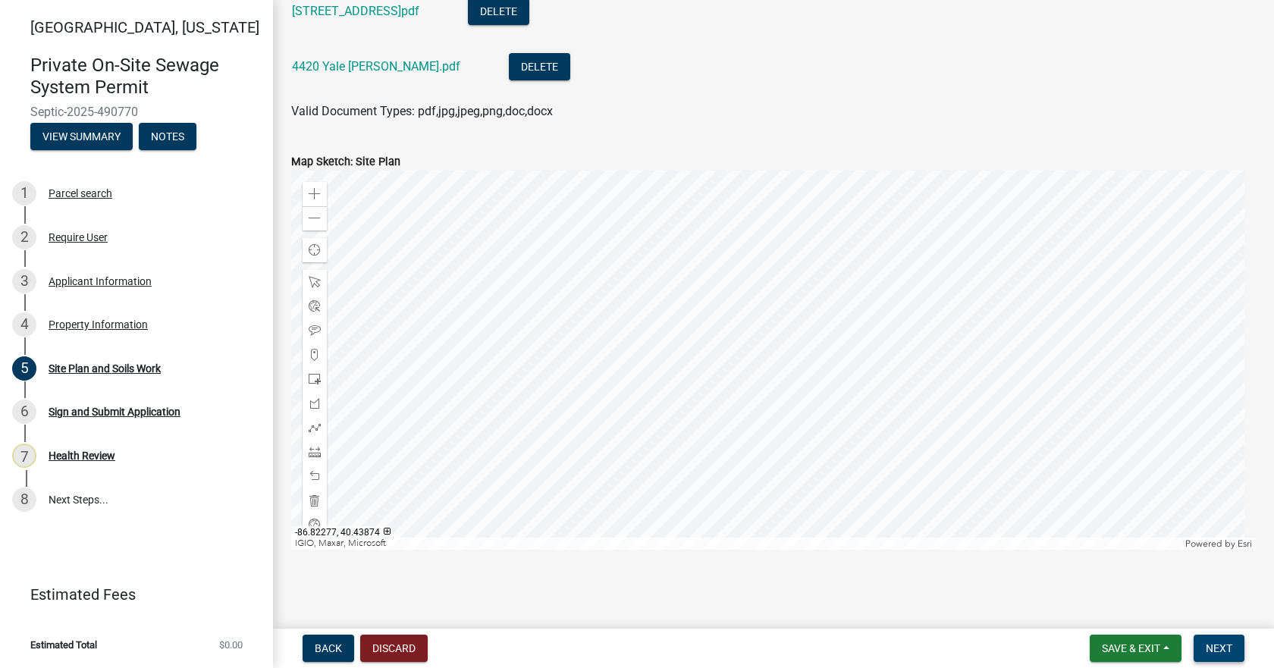
click at [1206, 641] on button "Next" at bounding box center [1218, 648] width 51 height 27
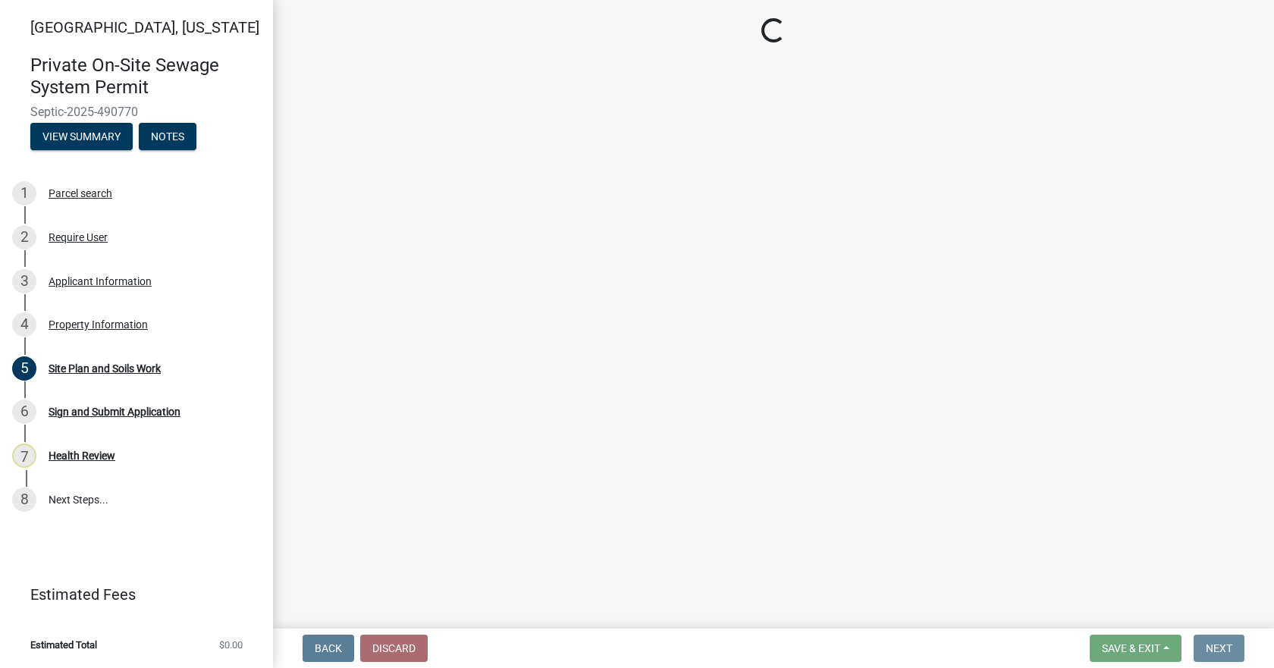
scroll to position [0, 0]
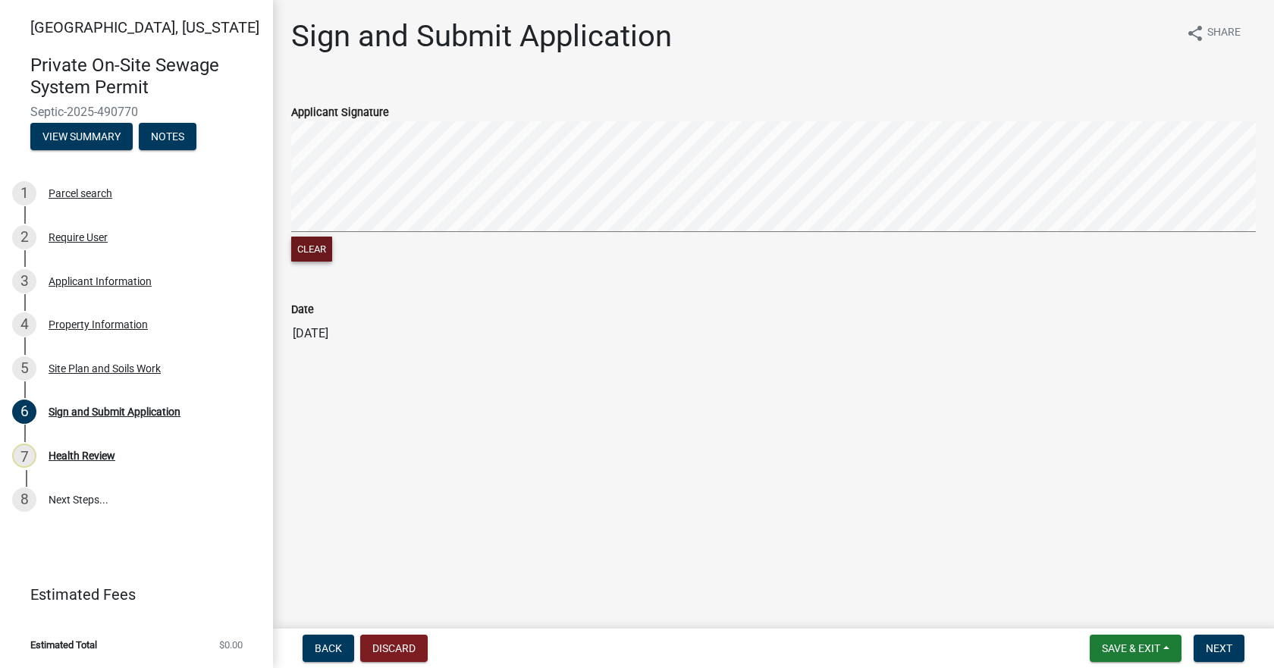
click at [313, 255] on button "Clear" at bounding box center [311, 249] width 41 height 25
drag, startPoint x: 511, startPoint y: 121, endPoint x: 503, endPoint y: 232, distance: 111.8
click at [503, 234] on form "Applicant Signature Clear" at bounding box center [773, 175] width 964 height 180
click at [544, 243] on div "Clear" at bounding box center [773, 193] width 964 height 144
click at [707, 236] on signature-pad at bounding box center [773, 178] width 964 height 115
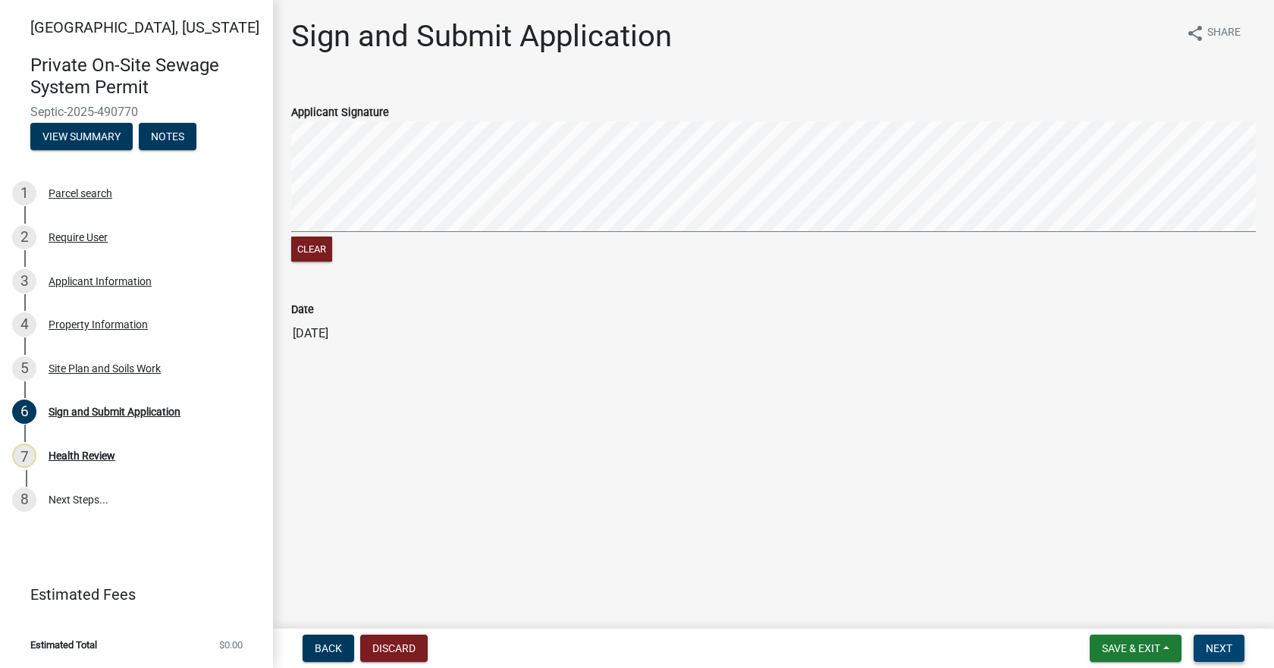
click at [1227, 643] on span "Next" at bounding box center [1219, 648] width 27 height 12
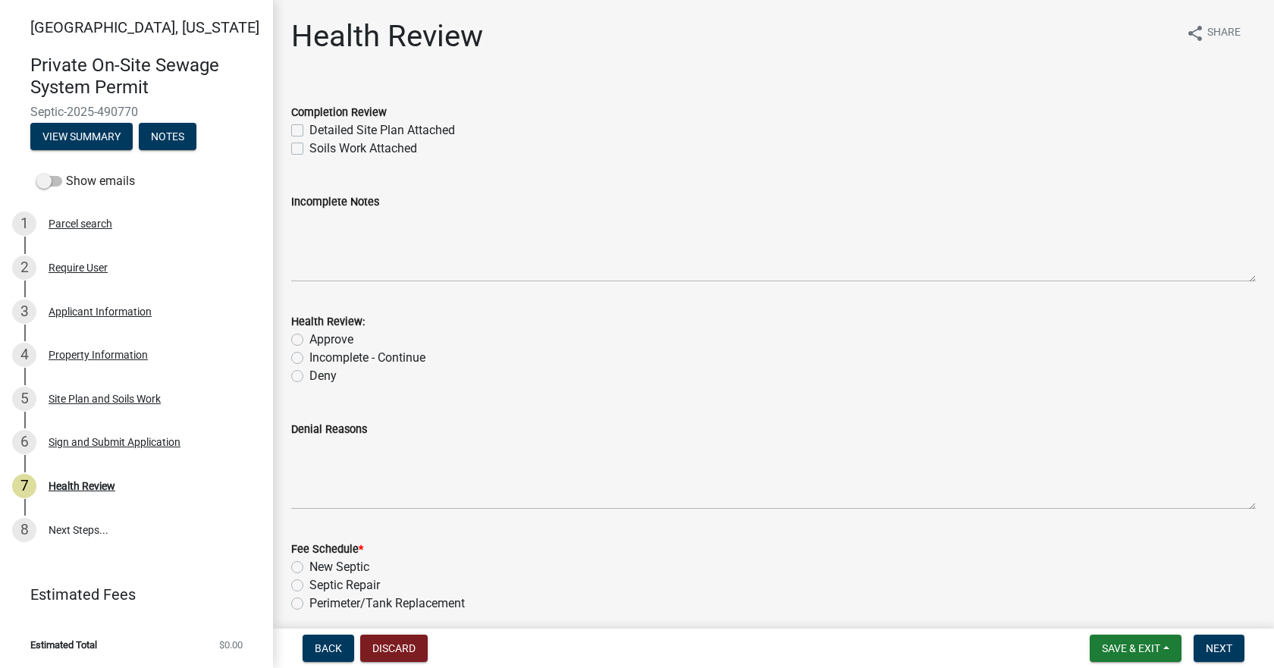
click at [309, 127] on label "Detailed Site Plan Attached" at bounding box center [382, 130] width 146 height 18
click at [309, 127] on input "Detailed Site Plan Attached" at bounding box center [314, 126] width 10 height 10
checkbox input "true"
click at [290, 145] on div "Completion Review Detailed Site Plan Attached Soils Work Attached" at bounding box center [773, 121] width 987 height 73
click at [309, 148] on label "Soils Work Attached" at bounding box center [363, 149] width 108 height 18
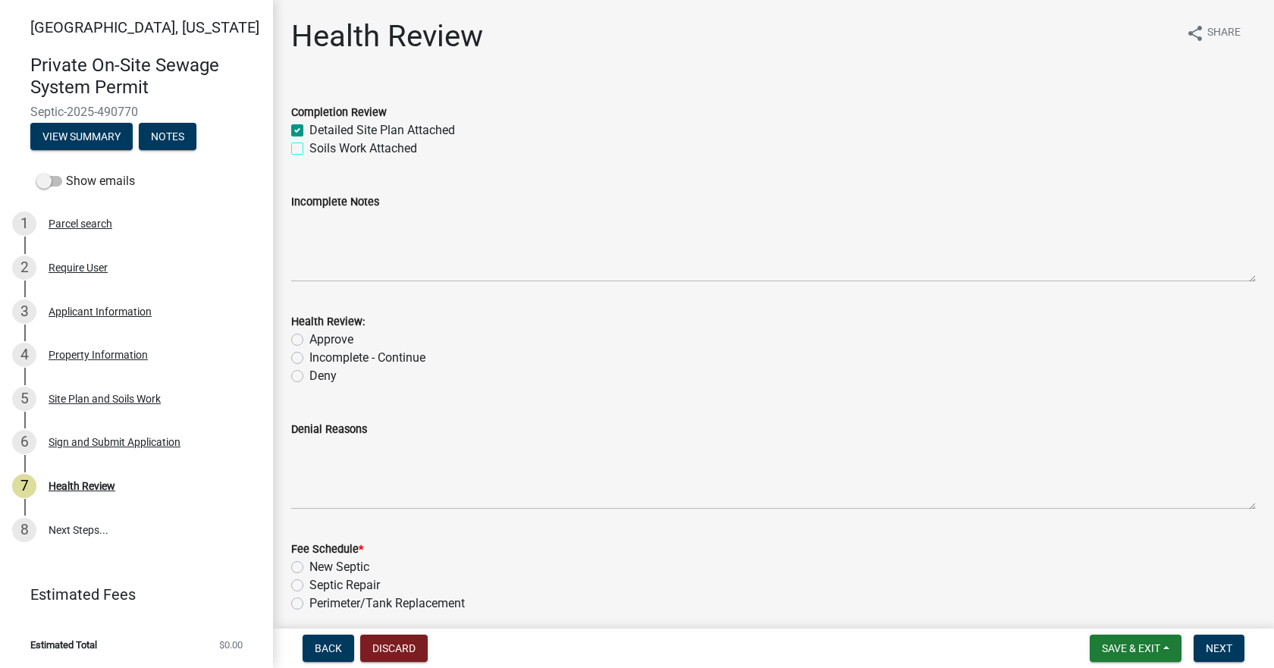
click at [309, 148] on input "Soils Work Attached" at bounding box center [314, 145] width 10 height 10
checkbox input "true"
click at [309, 340] on label "Approve" at bounding box center [331, 340] width 44 height 18
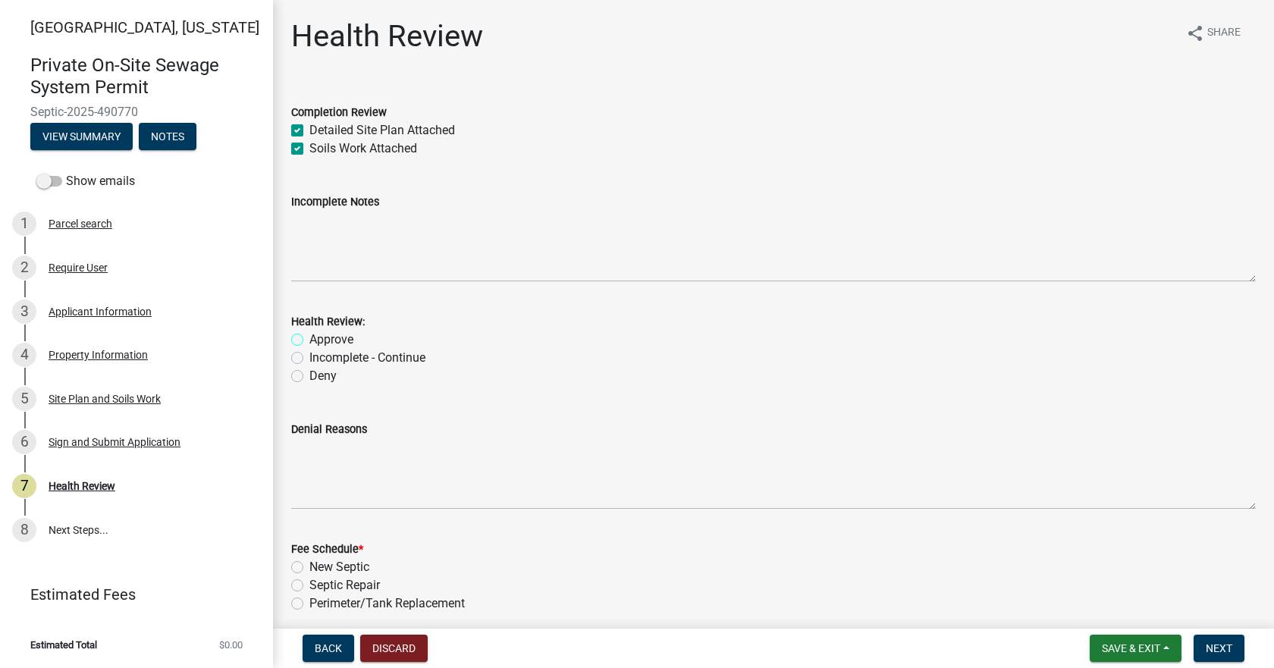
click at [309, 340] on input "Approve" at bounding box center [314, 336] width 10 height 10
radio input "true"
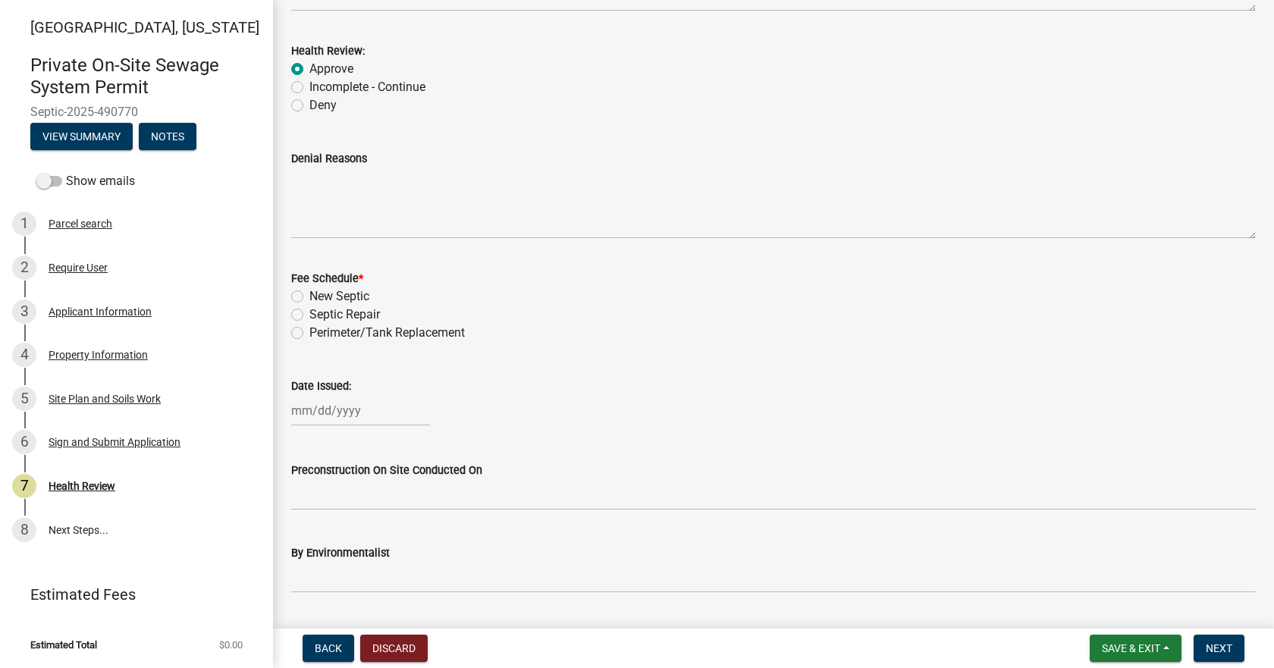
scroll to position [303, 0]
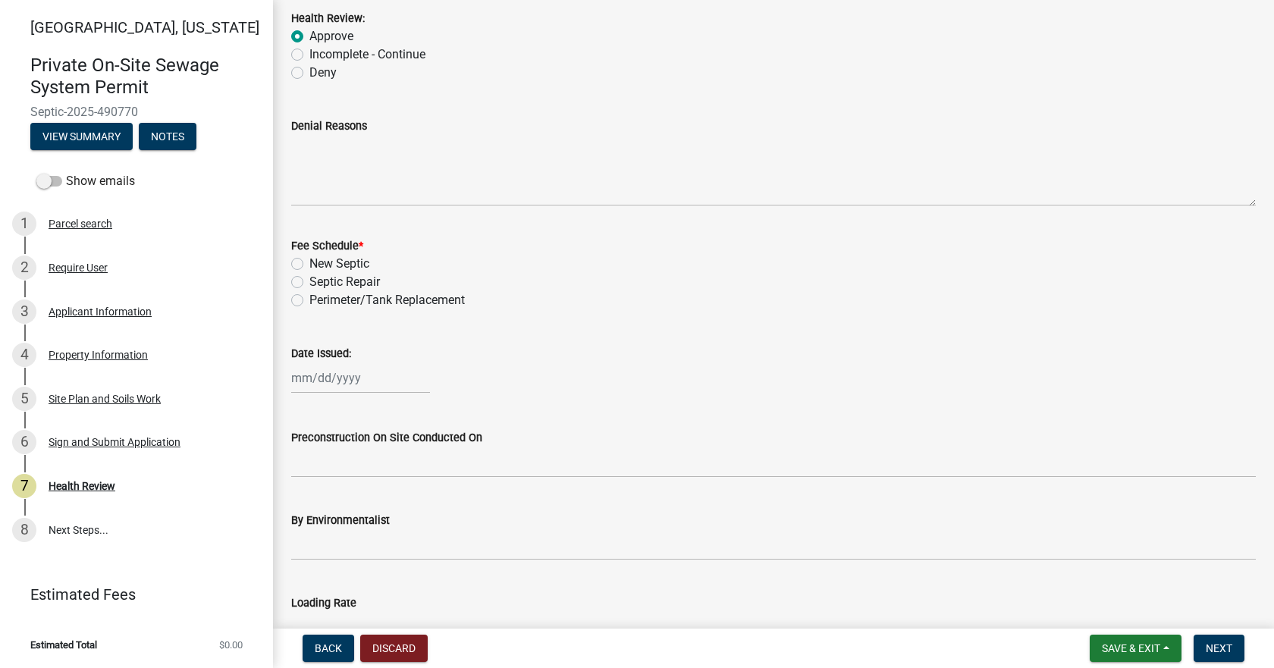
click at [309, 280] on label "Septic Repair" at bounding box center [344, 282] width 71 height 18
click at [309, 280] on input "Septic Repair" at bounding box center [314, 278] width 10 height 10
radio input "true"
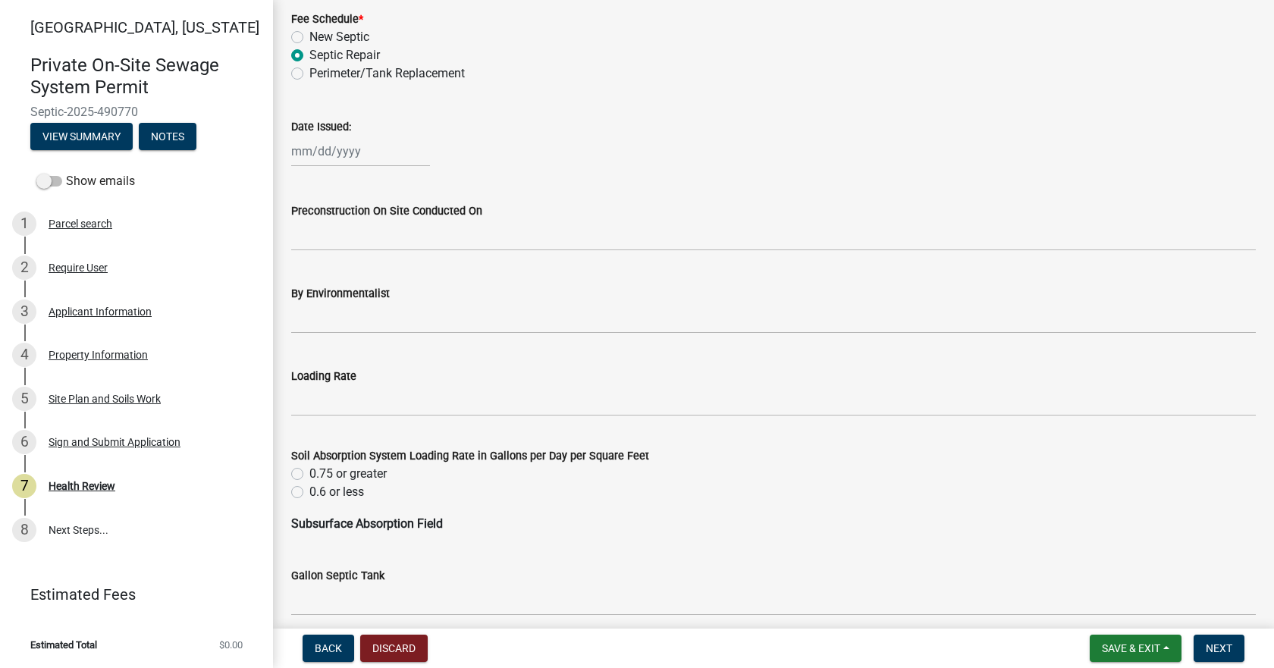
scroll to position [531, 0]
click at [334, 147] on div at bounding box center [360, 150] width 139 height 31
select select "10"
select select "2025"
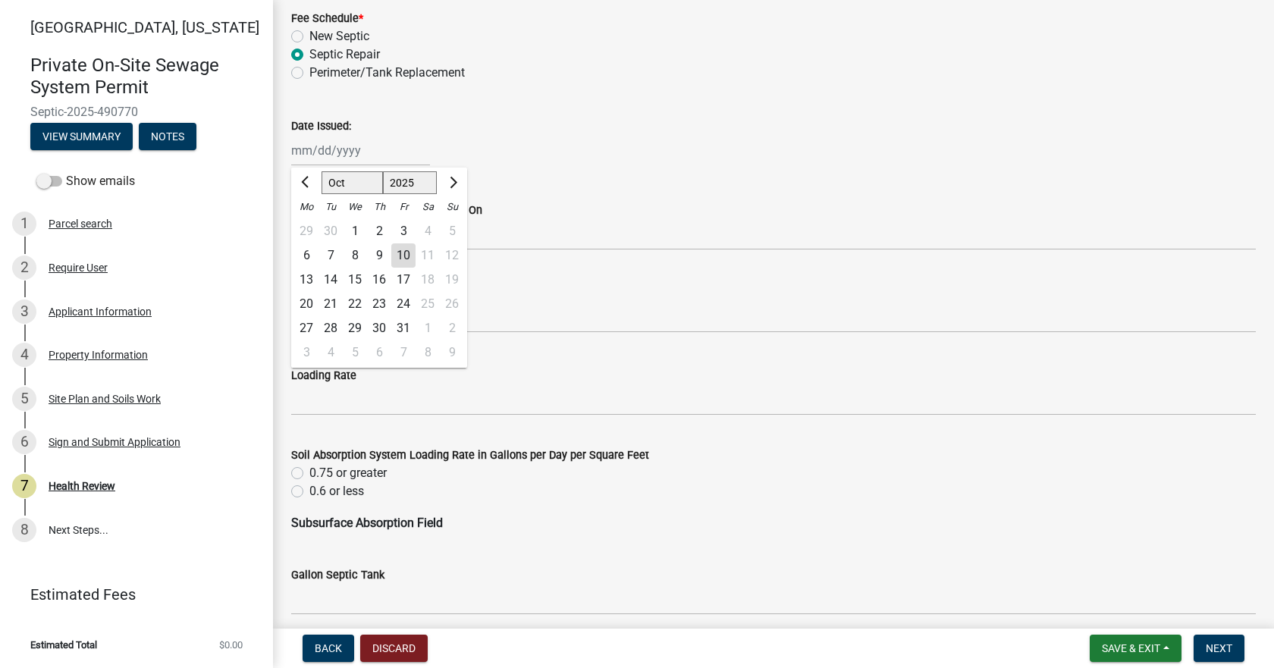
click at [405, 251] on div "10" at bounding box center [403, 255] width 24 height 24
type input "[DATE]"
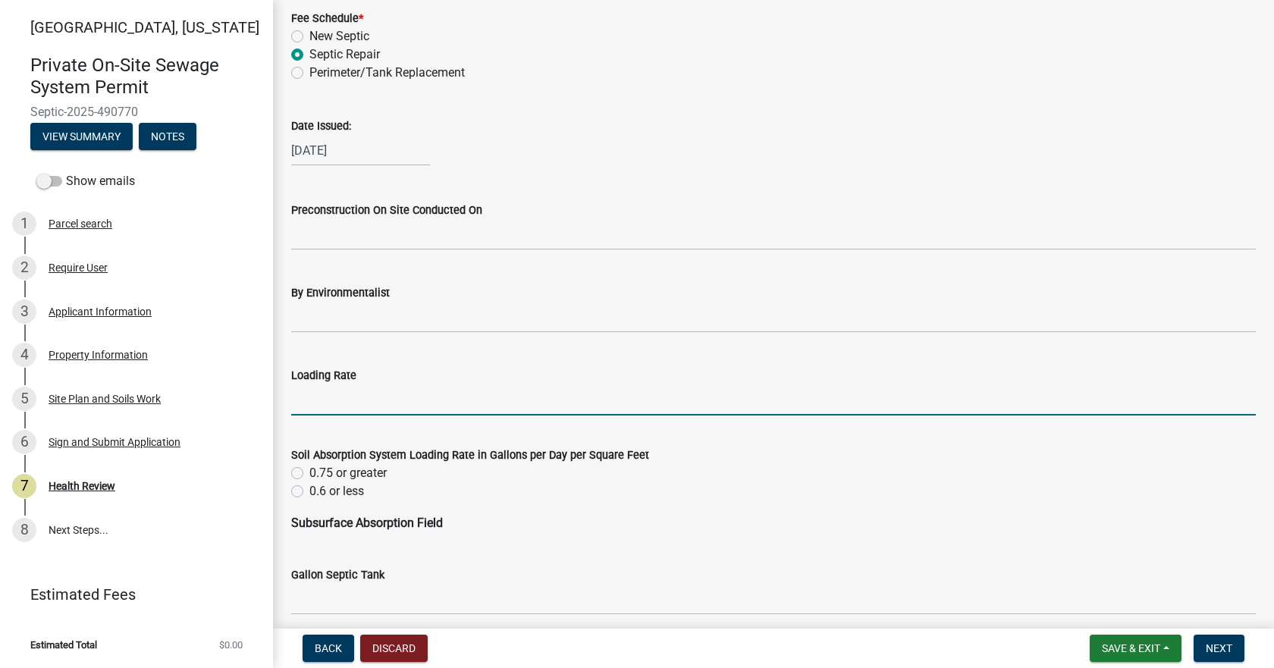
click at [363, 400] on input "Loading Rate" at bounding box center [773, 399] width 964 height 31
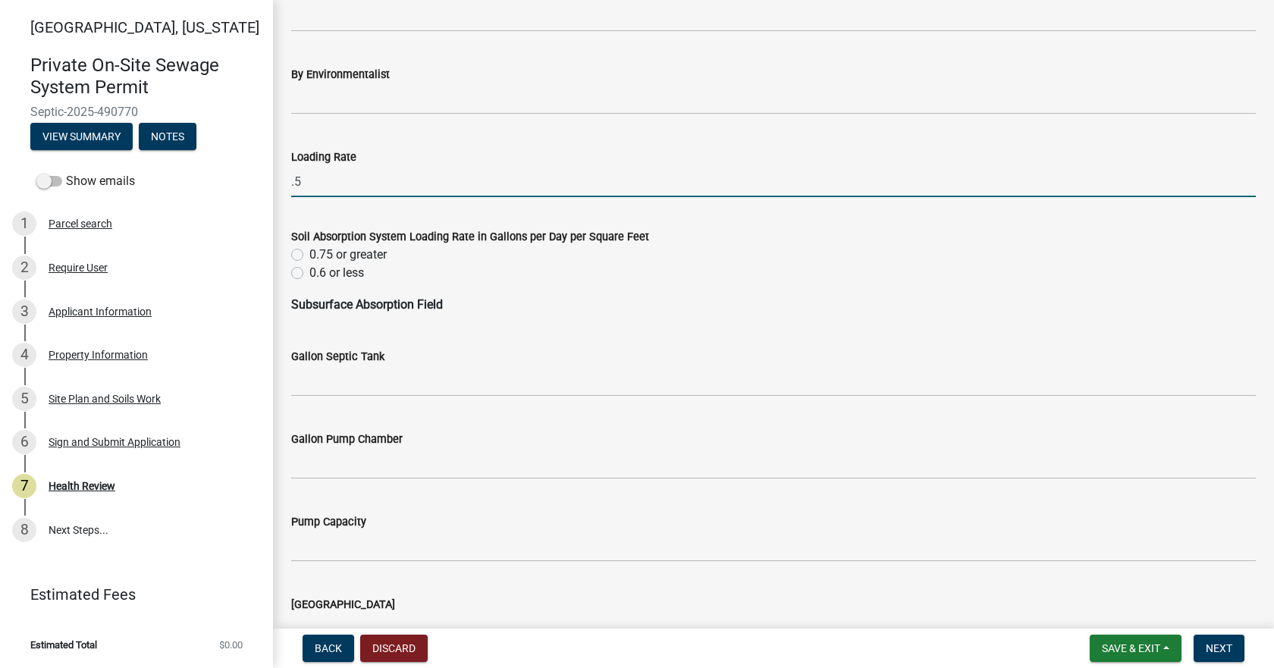
scroll to position [758, 0]
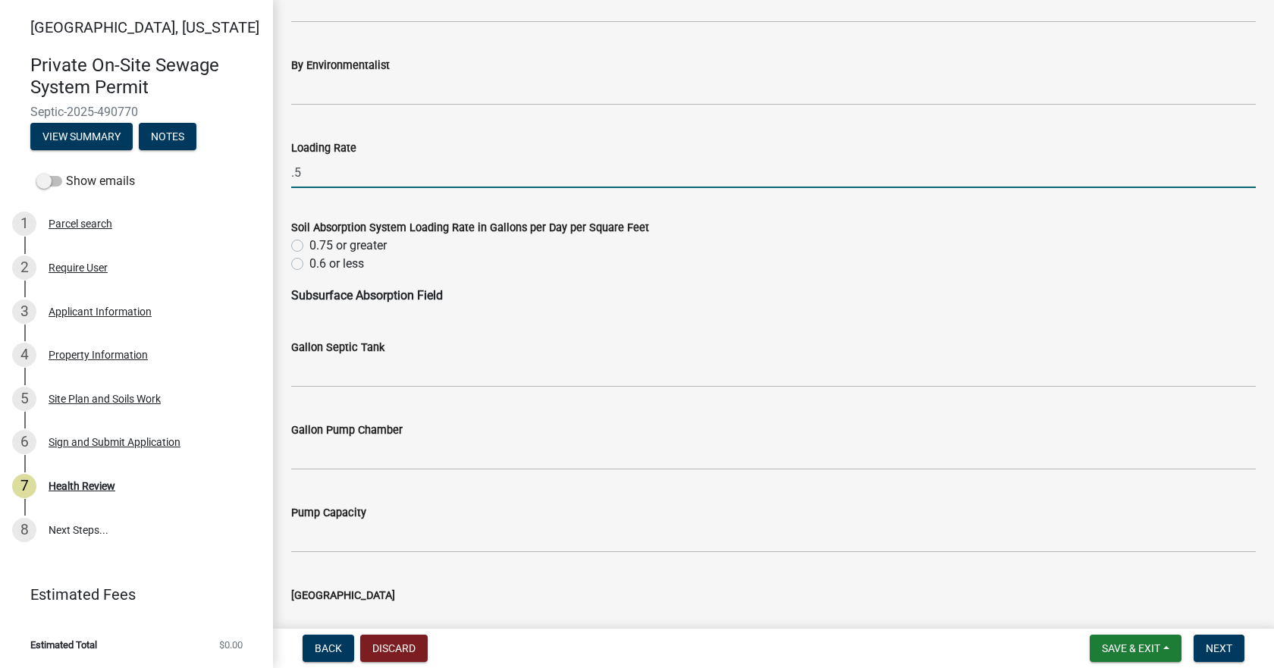
type input ".5"
click at [309, 262] on label "0.6 or less" at bounding box center [336, 264] width 55 height 18
click at [309, 262] on input "0.6 or less" at bounding box center [314, 260] width 10 height 10
radio input "true"
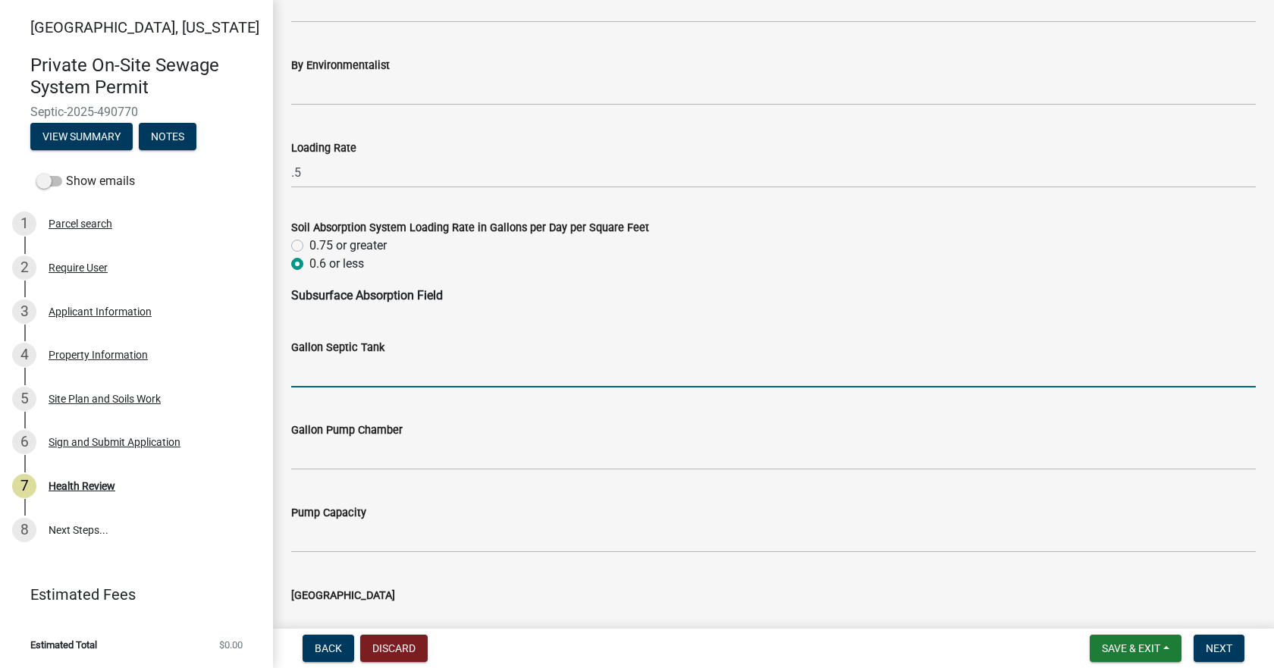
click at [347, 375] on input "Gallon Septic Tank" at bounding box center [773, 371] width 964 height 31
type input "Existing tank"
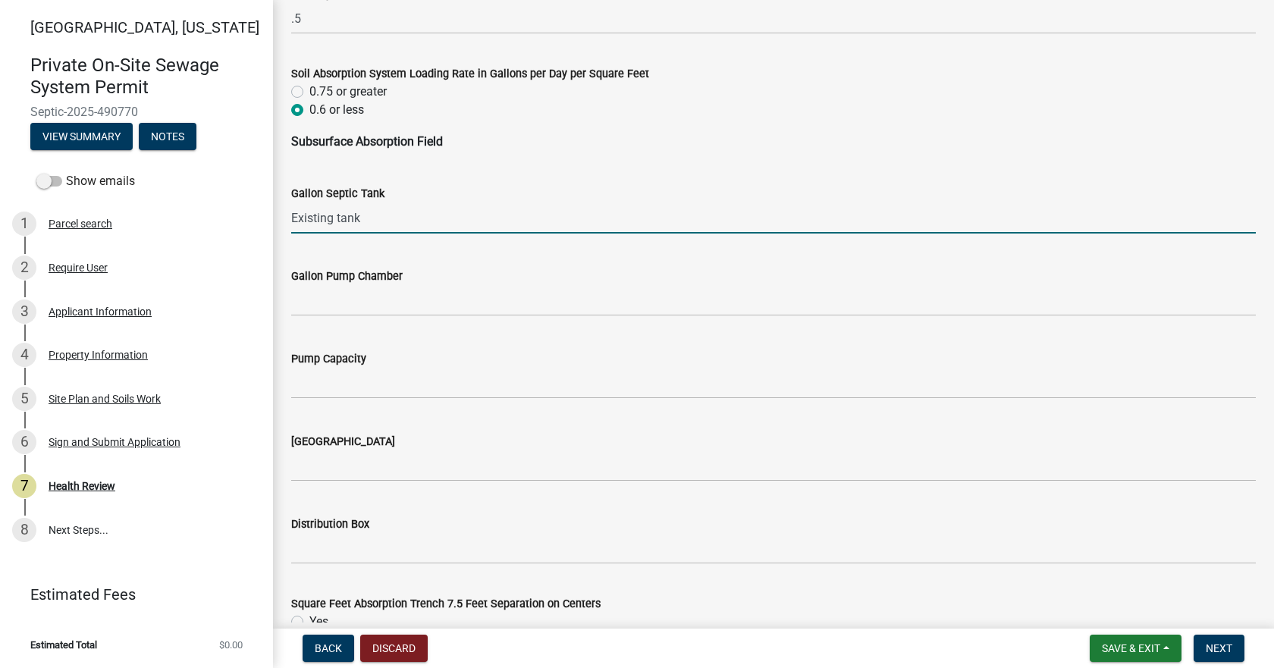
scroll to position [986, 0]
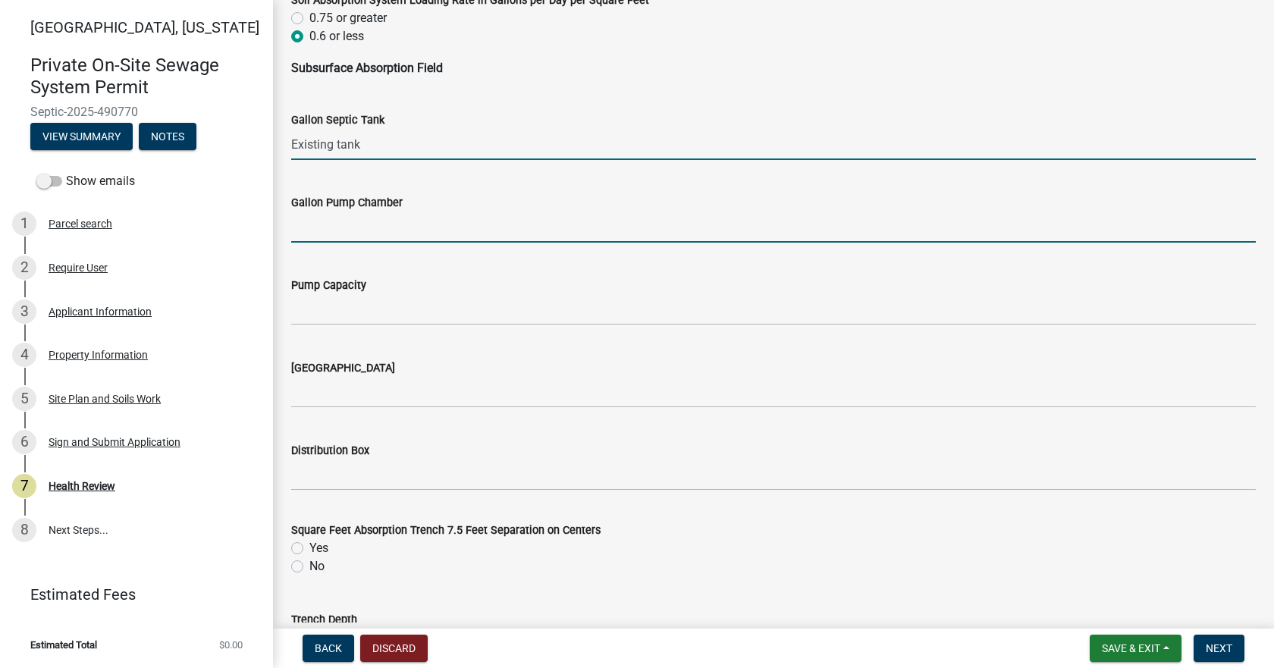
click at [394, 227] on input "Gallon Pump Chamber" at bounding box center [773, 227] width 964 height 31
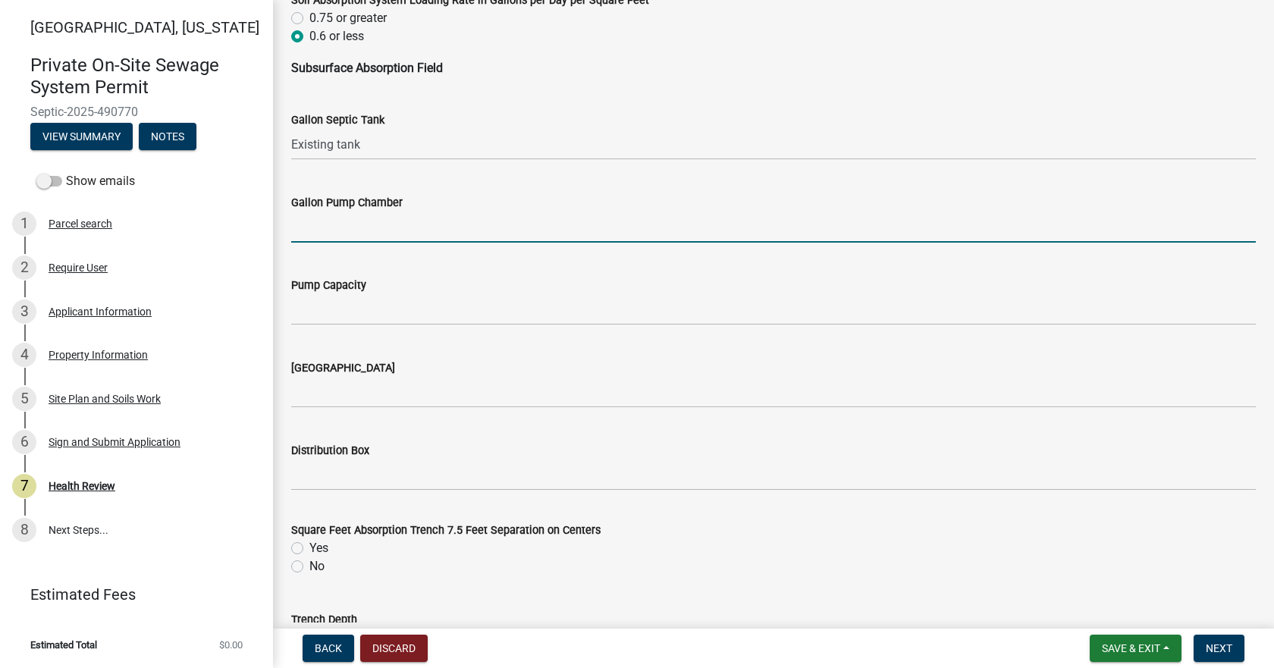
type input "N/A"
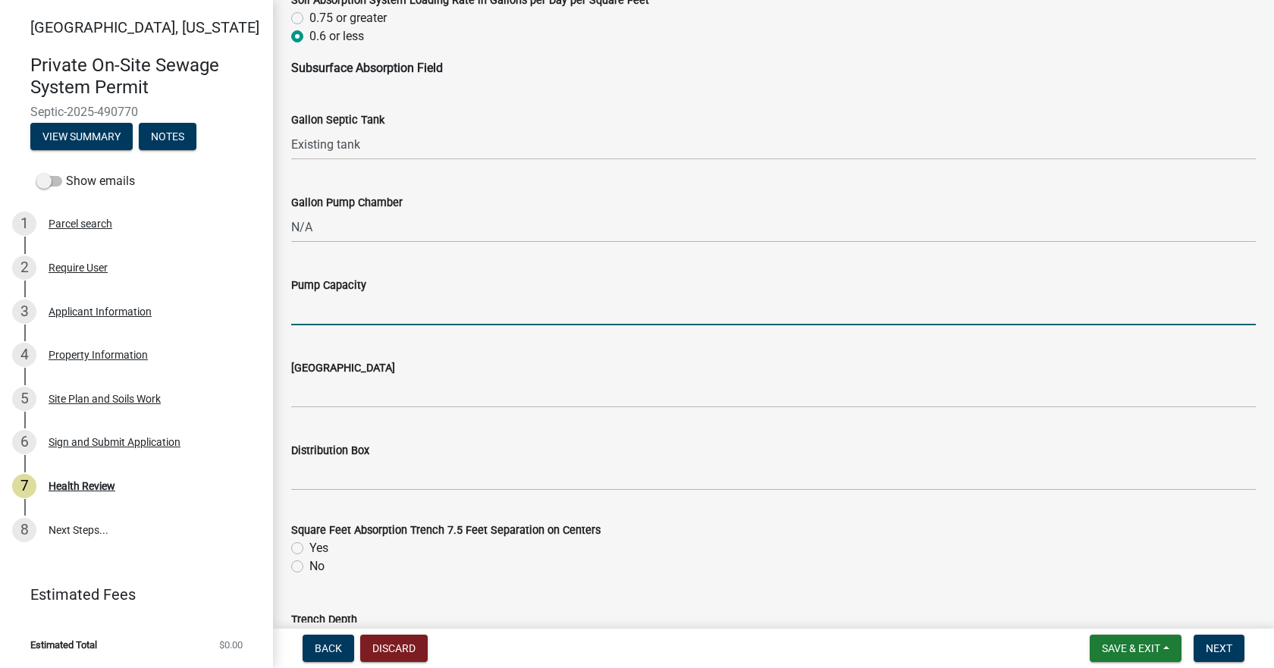
drag, startPoint x: 341, startPoint y: 310, endPoint x: 359, endPoint y: 318, distance: 19.0
click at [341, 310] on input "Pump Capacity" at bounding box center [773, 309] width 964 height 31
type input "N/A"
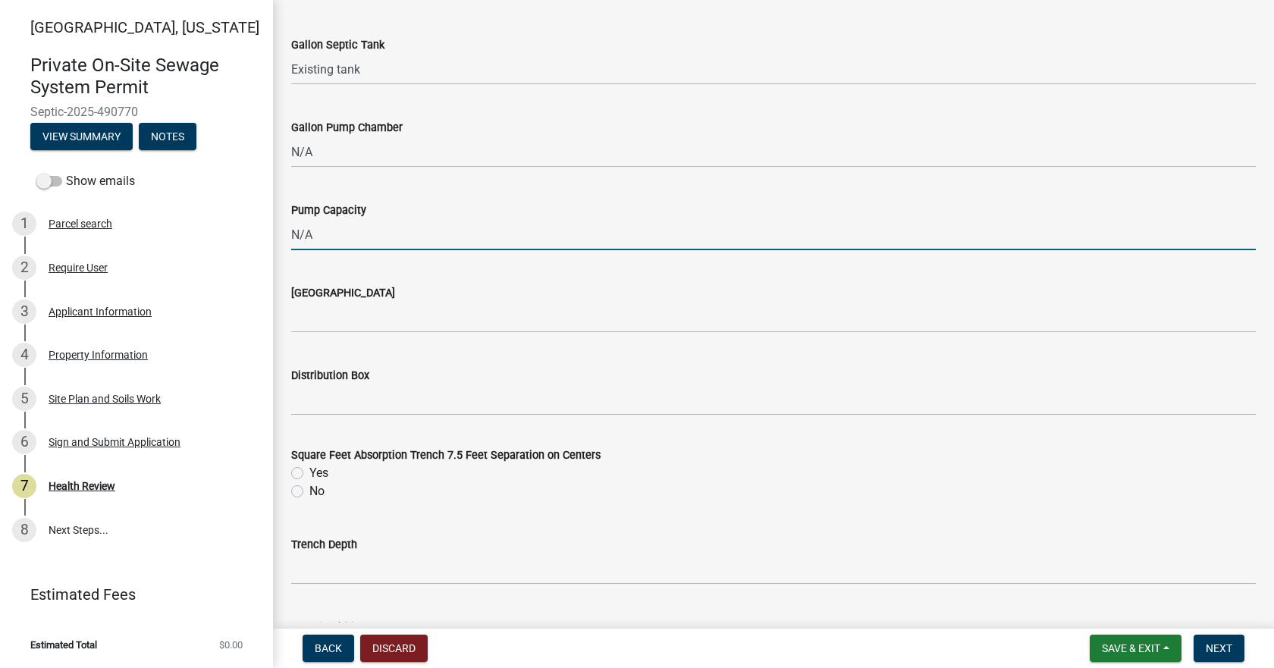
scroll to position [1213, 0]
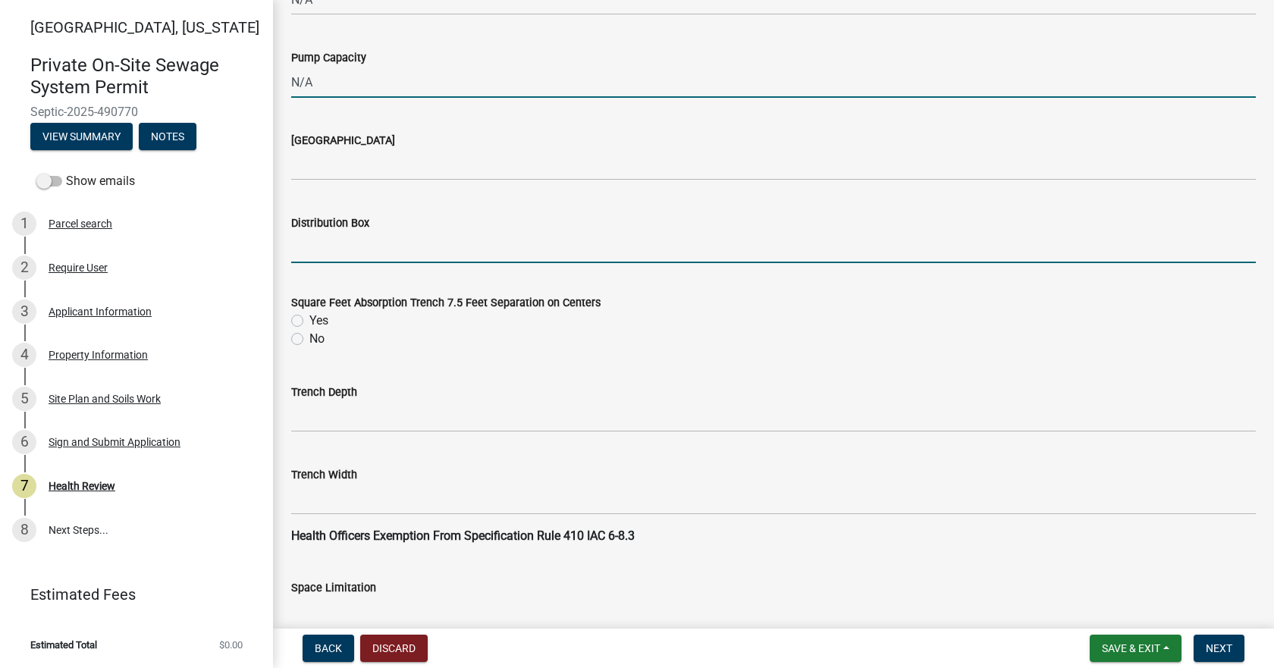
drag, startPoint x: 341, startPoint y: 251, endPoint x: 359, endPoint y: 266, distance: 23.1
click at [341, 251] on input "Distribution Box" at bounding box center [773, 247] width 964 height 31
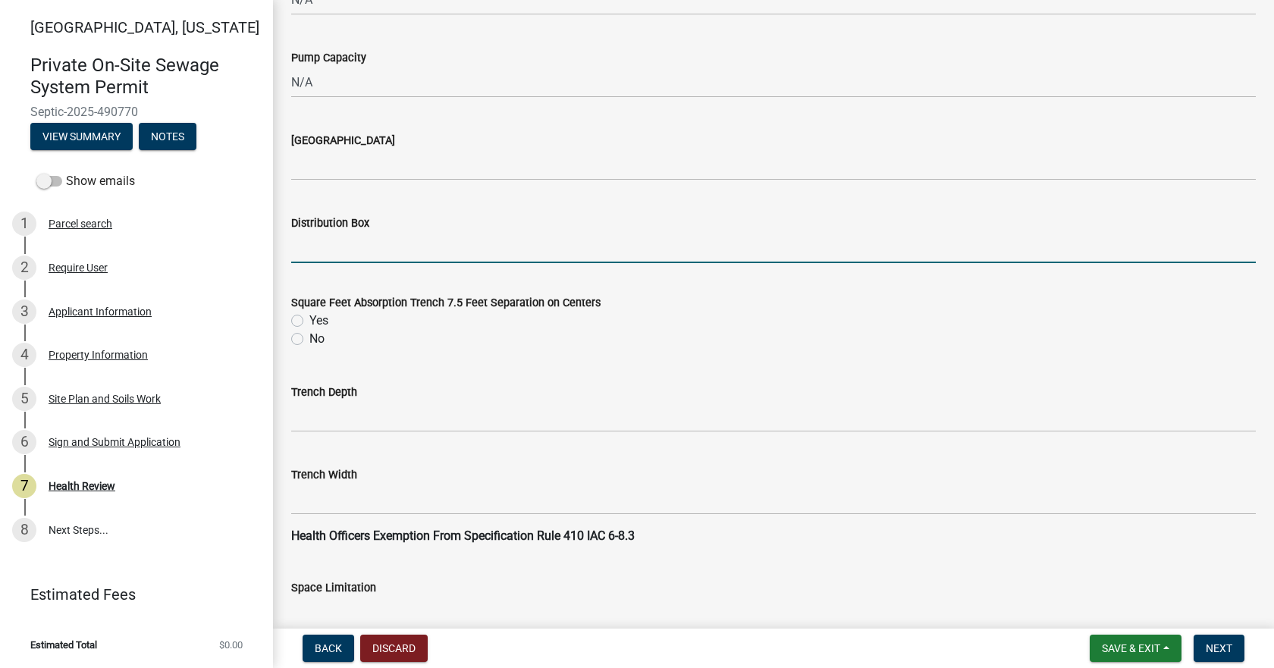
type input "Yes"
click at [309, 321] on label "Yes" at bounding box center [318, 321] width 19 height 18
click at [309, 321] on input "Yes" at bounding box center [314, 317] width 10 height 10
radio input "true"
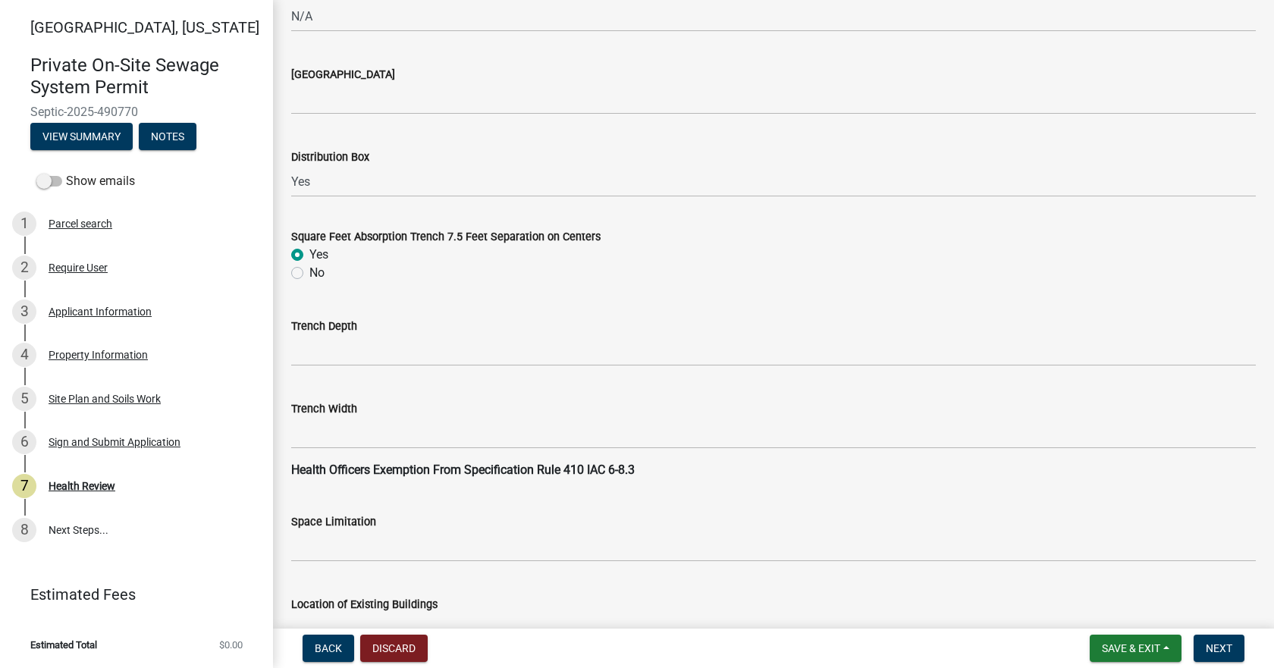
scroll to position [1365, 0]
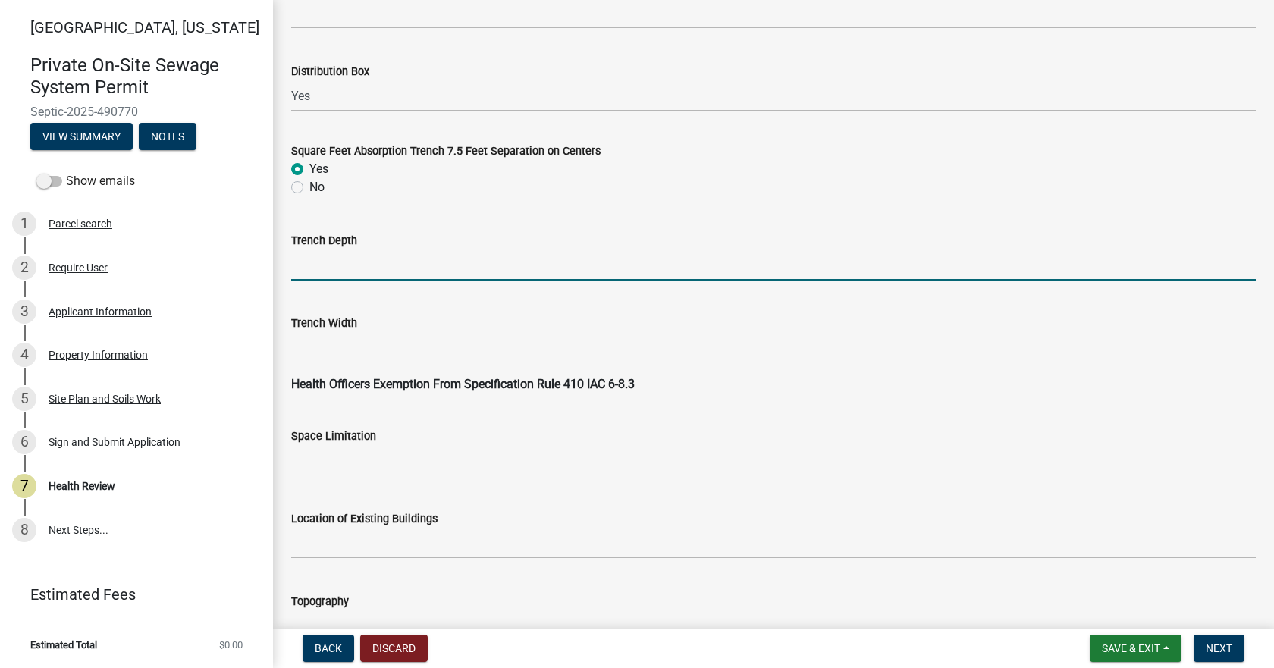
click at [386, 265] on input "Trench Depth" at bounding box center [773, 264] width 964 height 31
type input "30"-36""
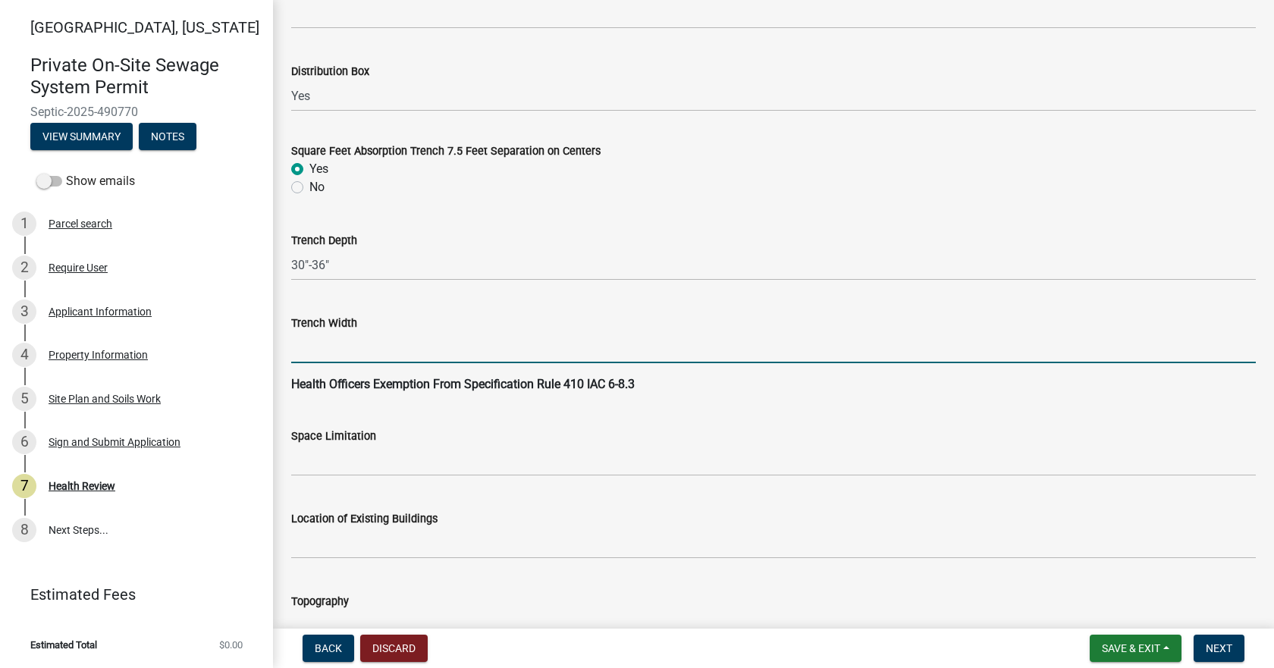
click at [350, 345] on input "Trench Width" at bounding box center [773, 347] width 964 height 31
type input "36""
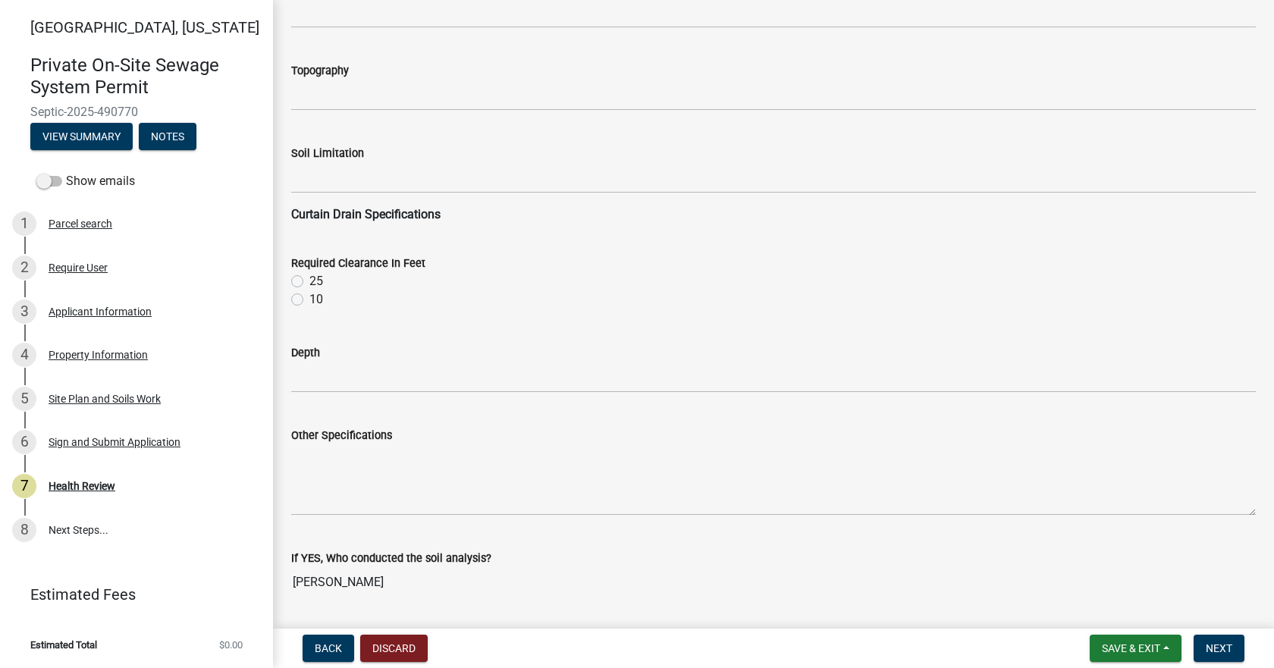
scroll to position [1971, 0]
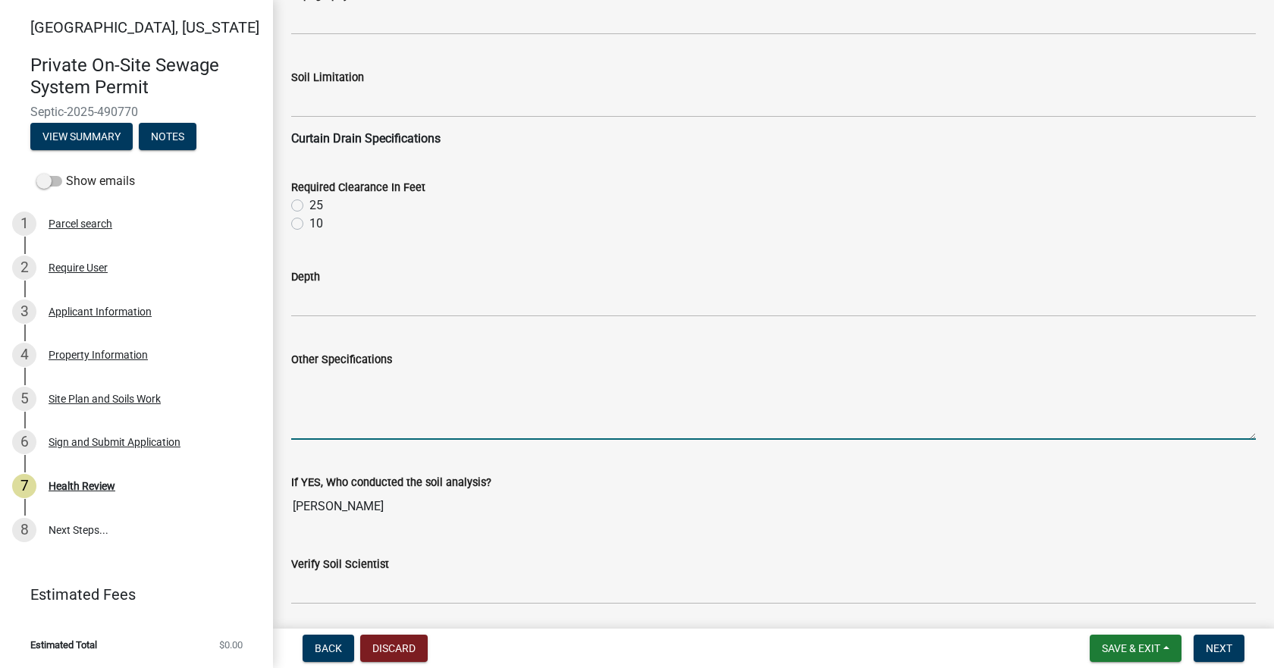
click at [369, 374] on textarea "Other Specifications" at bounding box center [773, 404] width 964 height 71
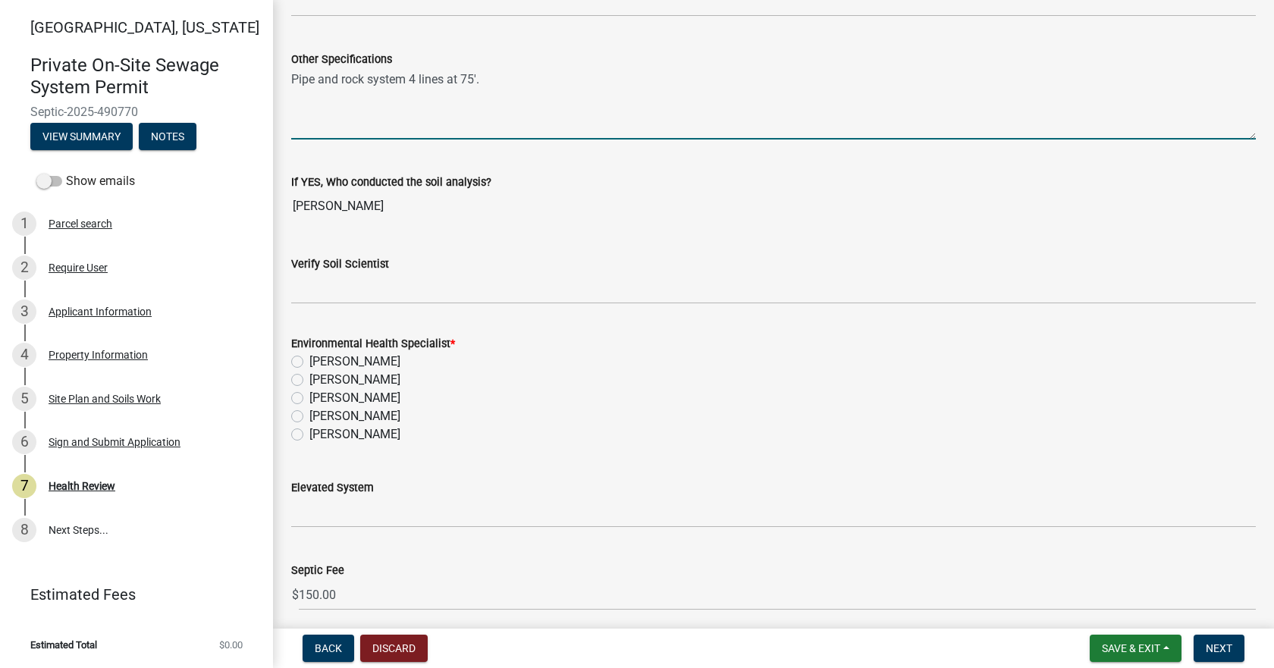
scroll to position [2275, 0]
type textarea "Pipe and rock system 4 lines at 75'."
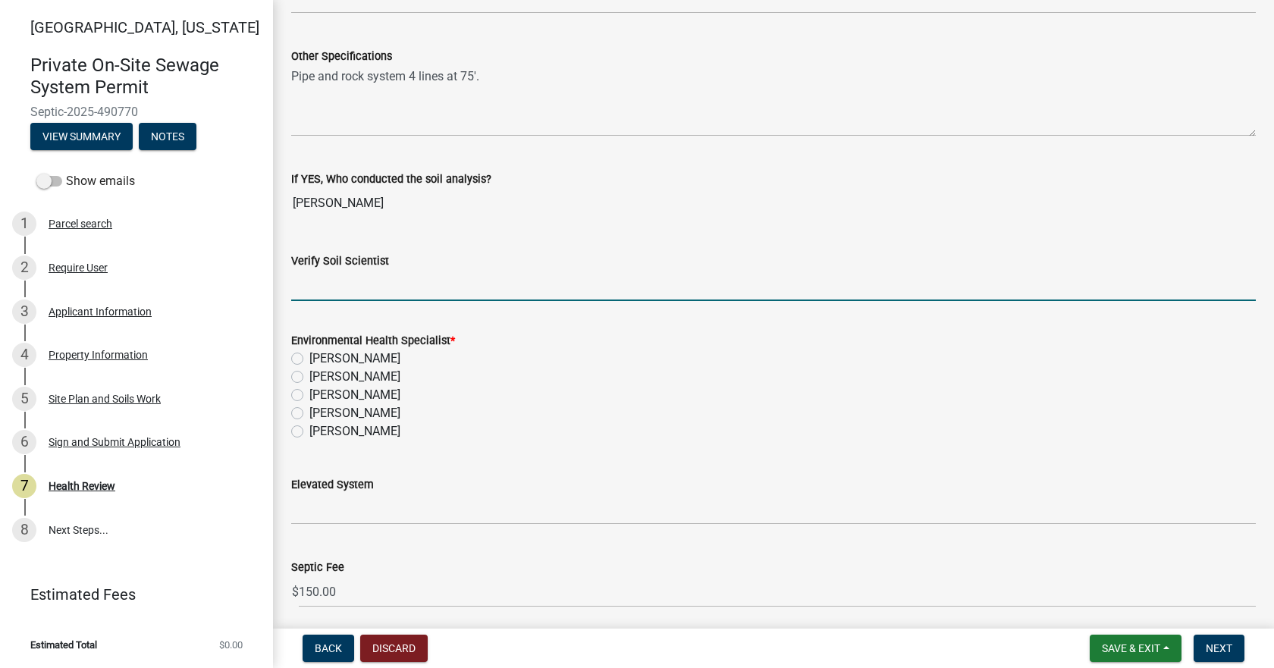
click at [362, 290] on input "Verify Soil Scientist" at bounding box center [773, 285] width 964 height 31
type input "Yes"
click at [309, 434] on label "[PERSON_NAME]" at bounding box center [354, 431] width 91 height 18
click at [309, 432] on input "[PERSON_NAME]" at bounding box center [314, 427] width 10 height 10
radio input "true"
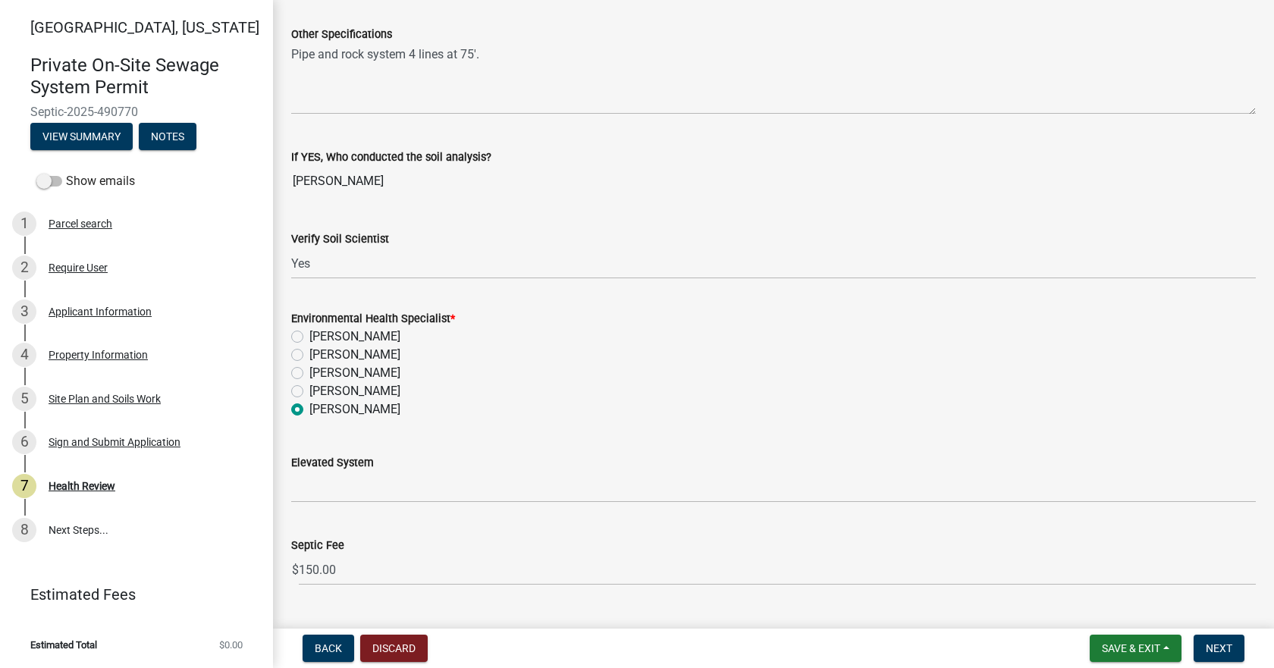
scroll to position [2332, 0]
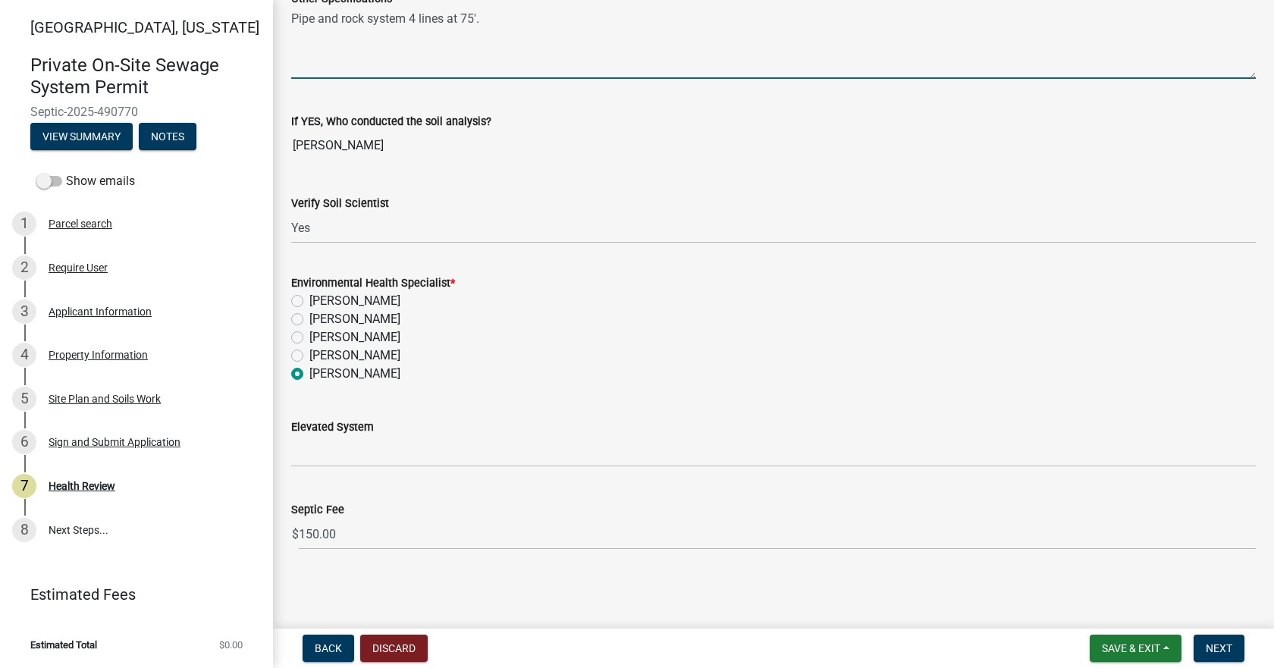
click at [546, 26] on textarea "Pipe and rock system 4 lines at 75'." at bounding box center [773, 43] width 964 height 71
type textarea "Pipe and rock system 4 lines at 75'. no perimeter drain"
click at [1222, 642] on span "Next" at bounding box center [1219, 648] width 27 height 12
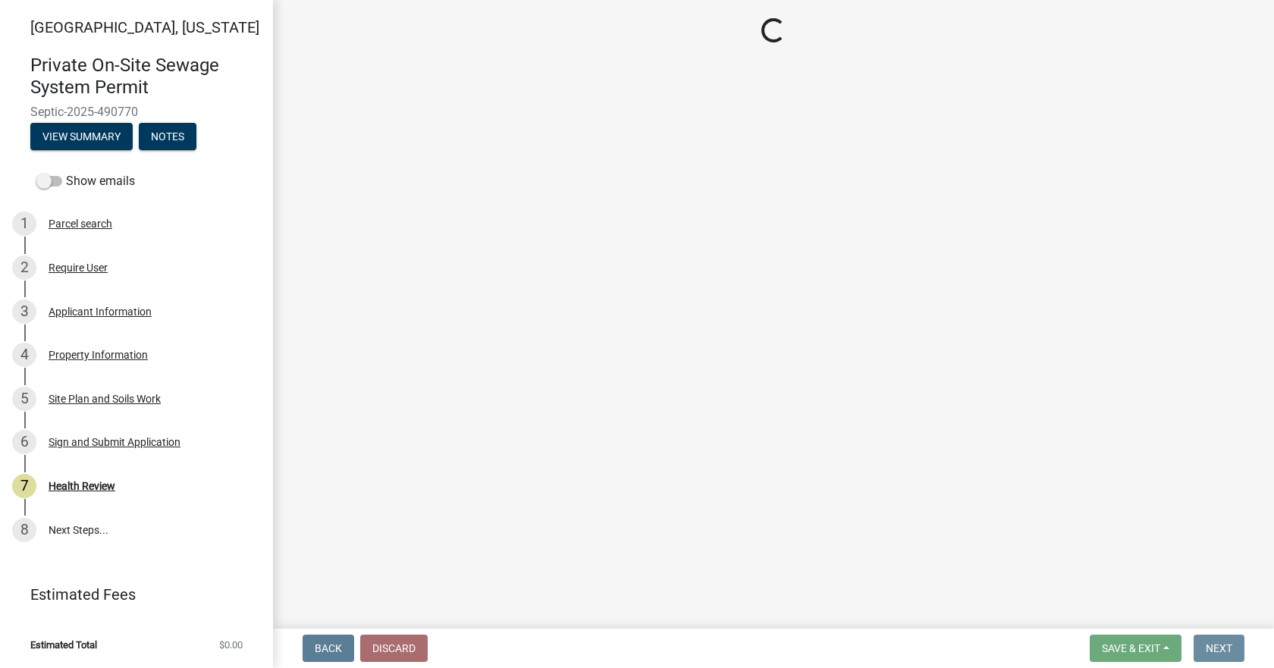
scroll to position [0, 0]
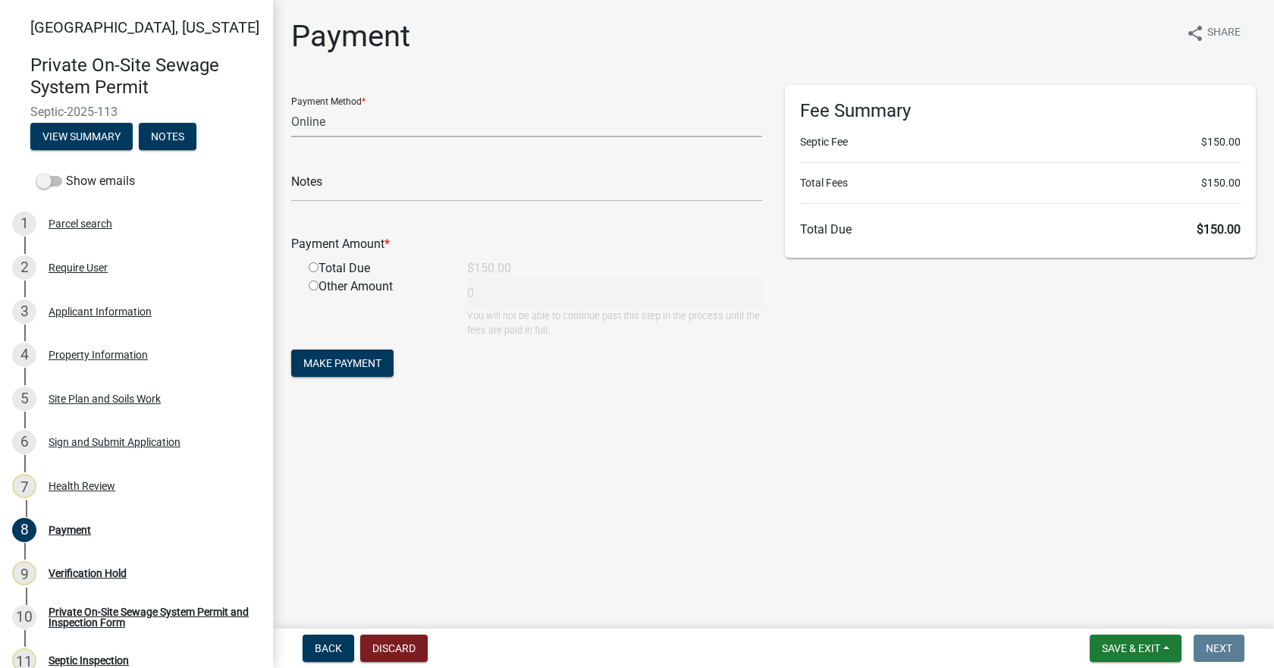
click at [401, 120] on select "Credit Card POS Check Cash Online" at bounding box center [526, 121] width 471 height 31
click at [460, 121] on select "Credit Card POS Check Cash Online" at bounding box center [526, 121] width 471 height 31
select select "0: 2"
click at [291, 106] on select "Credit Card POS Check Cash Online" at bounding box center [526, 121] width 471 height 31
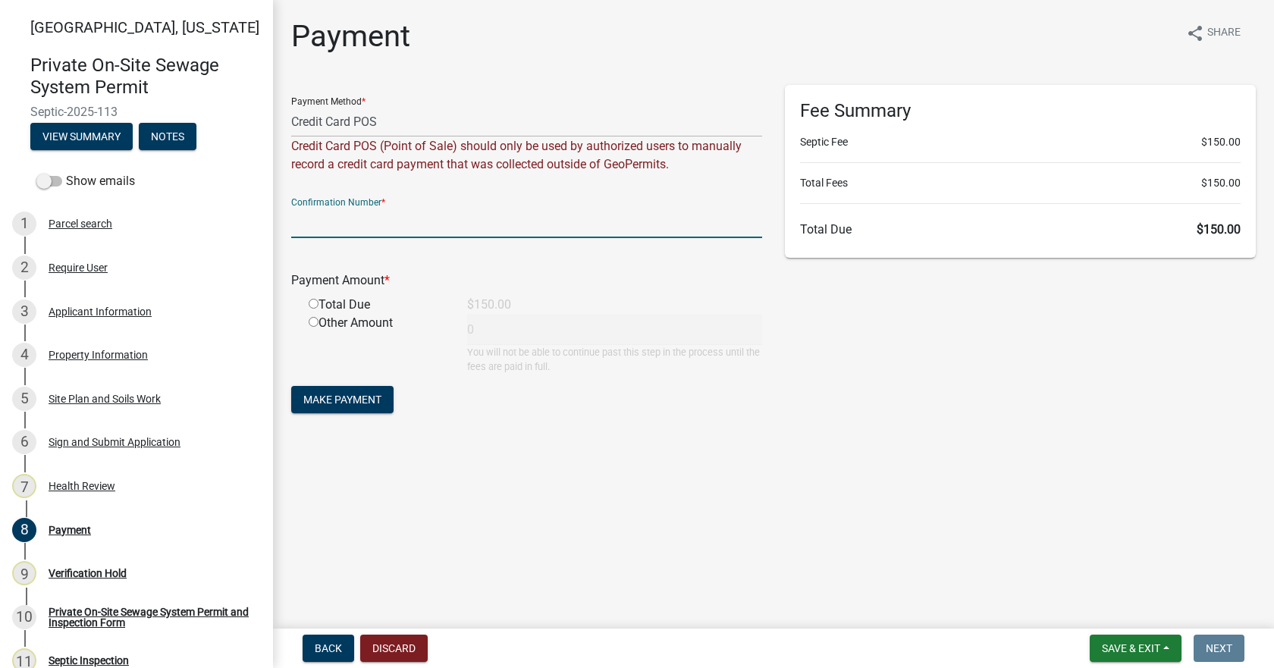
click at [430, 218] on input "text" at bounding box center [526, 222] width 471 height 31
type input "209883128"
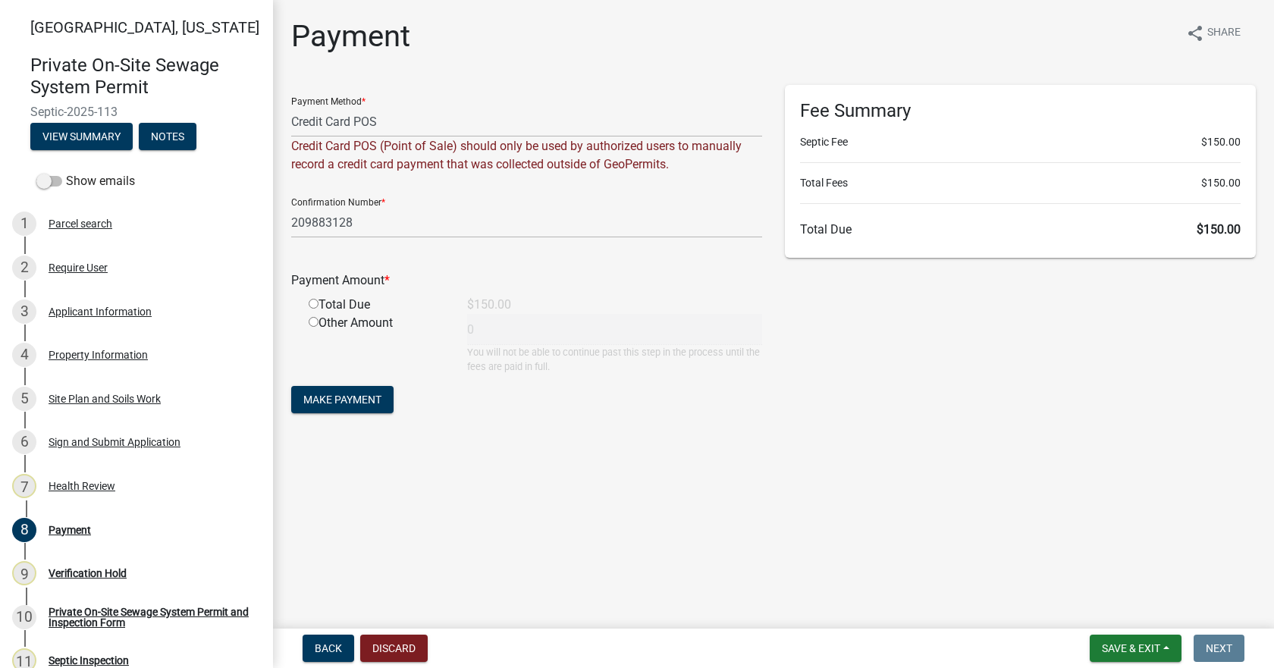
click at [309, 303] on input "radio" at bounding box center [314, 304] width 10 height 10
radio input "true"
type input "150"
click at [353, 398] on span "Make Payment" at bounding box center [342, 400] width 78 height 12
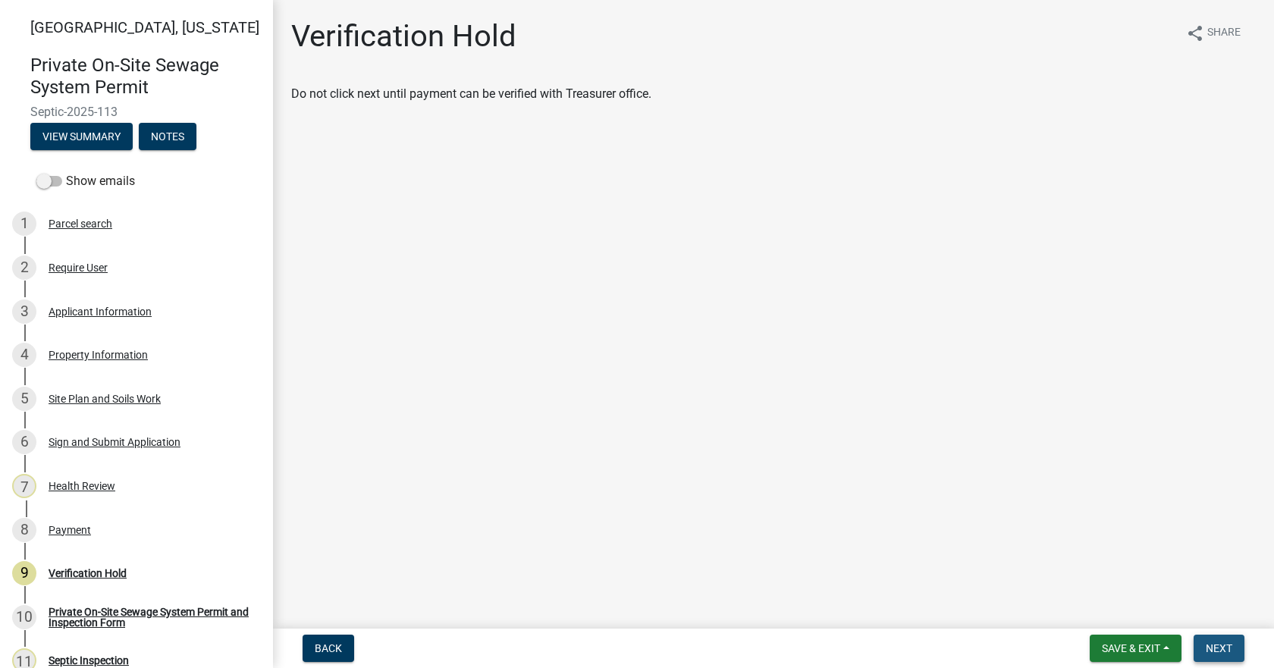
click at [1215, 660] on button "Next" at bounding box center [1218, 648] width 51 height 27
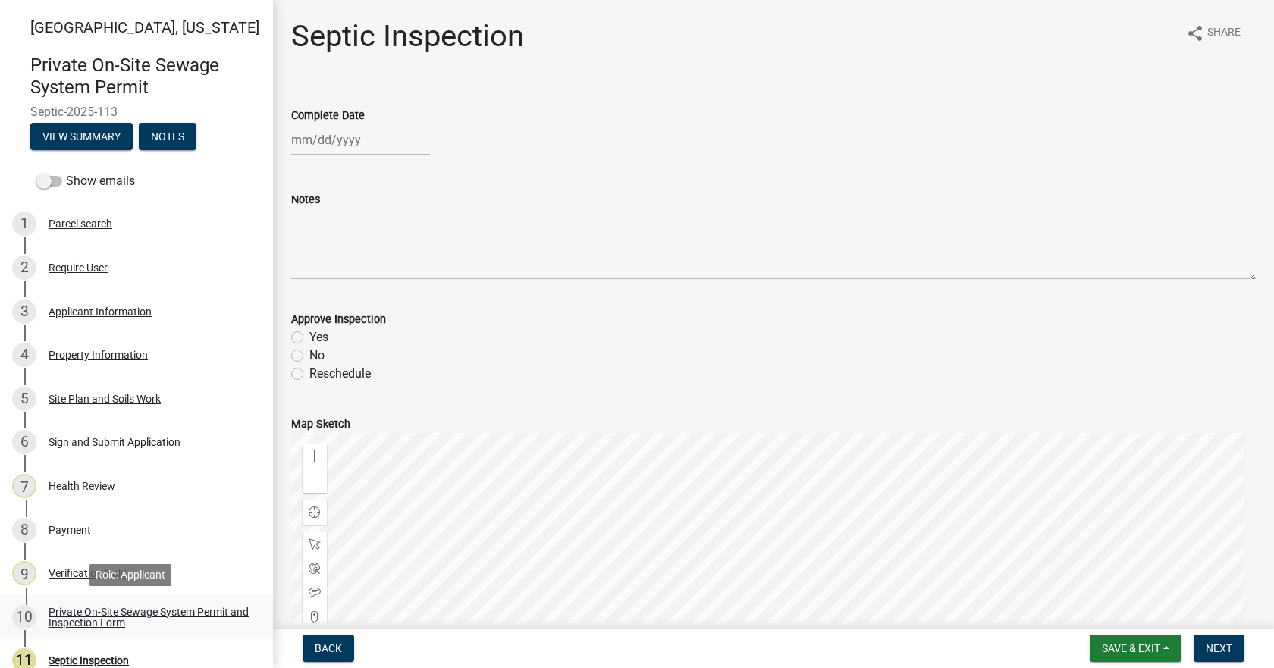
click at [108, 619] on div "Private On-Site Sewage System Permit and Inspection Form" at bounding box center [149, 617] width 200 height 21
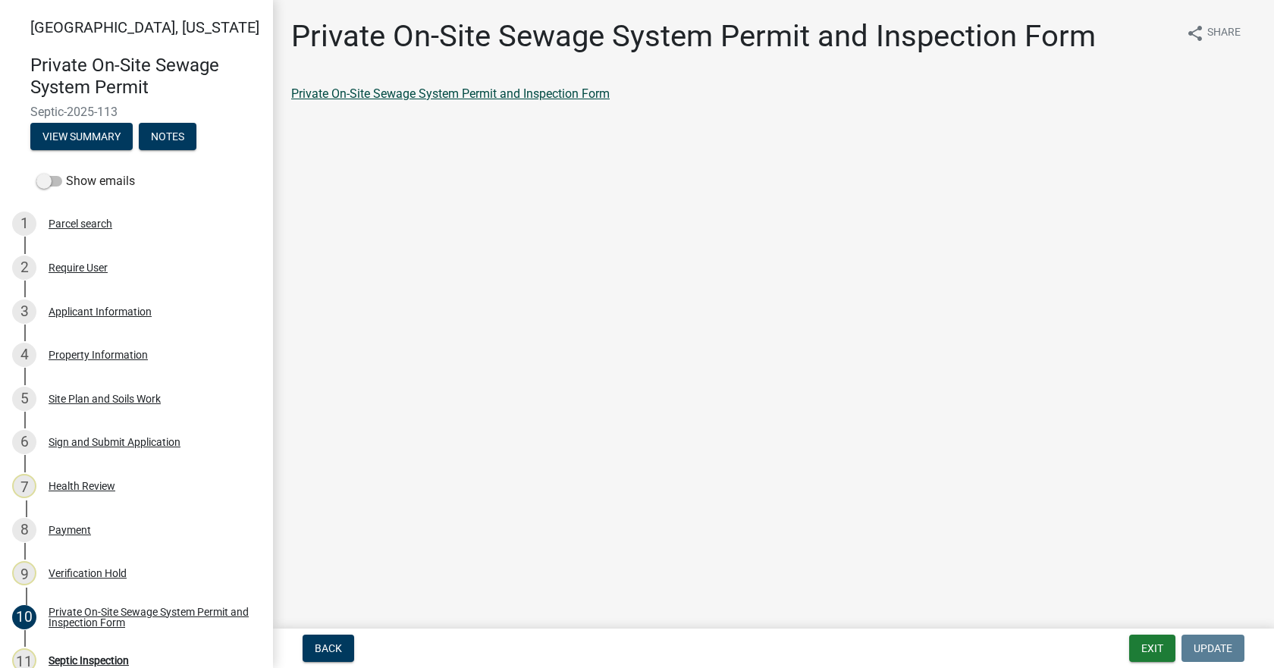
click at [483, 93] on link "Private On-Site Sewage System Permit and Inspection Form" at bounding box center [450, 93] width 318 height 14
